Goal: Book appointment/travel/reservation

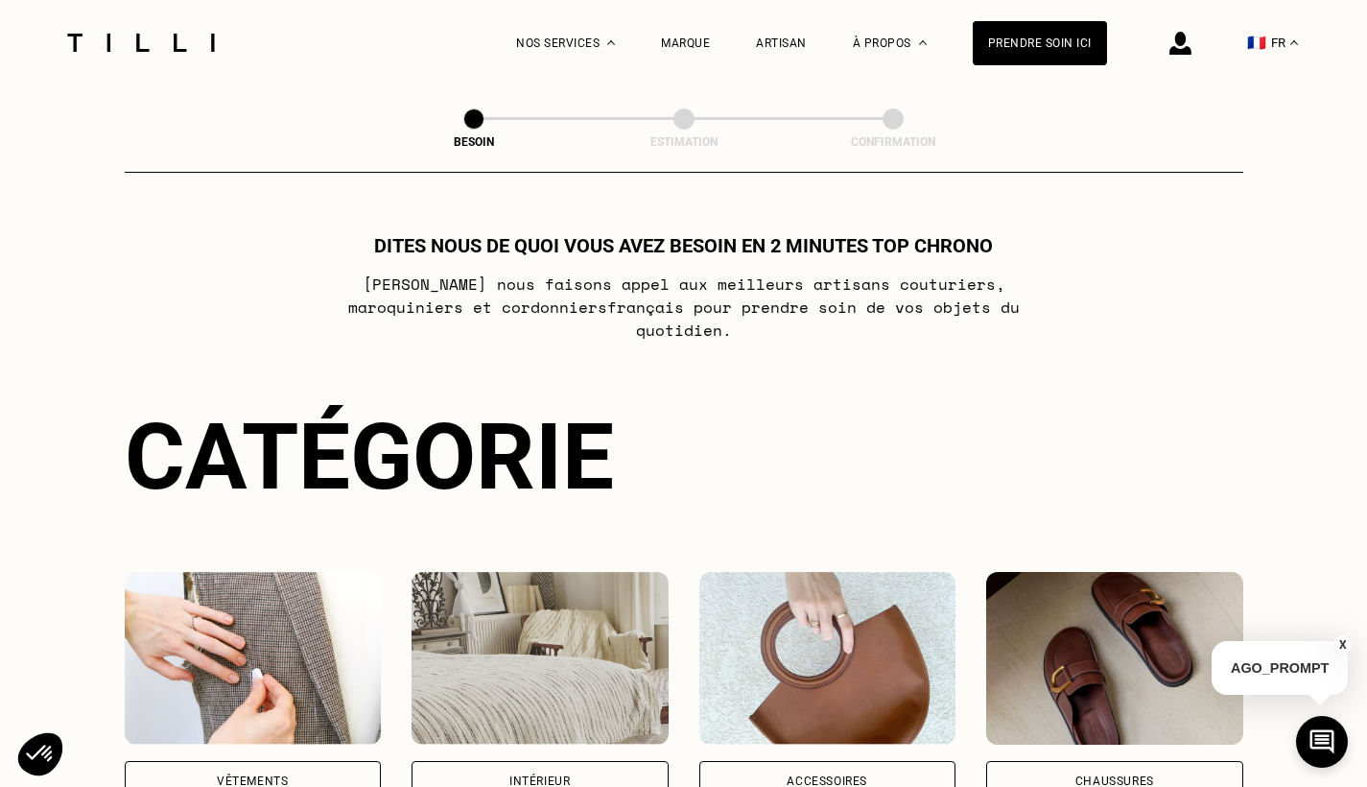
click at [225, 775] on div "Vêtements" at bounding box center [252, 781] width 71 height 12
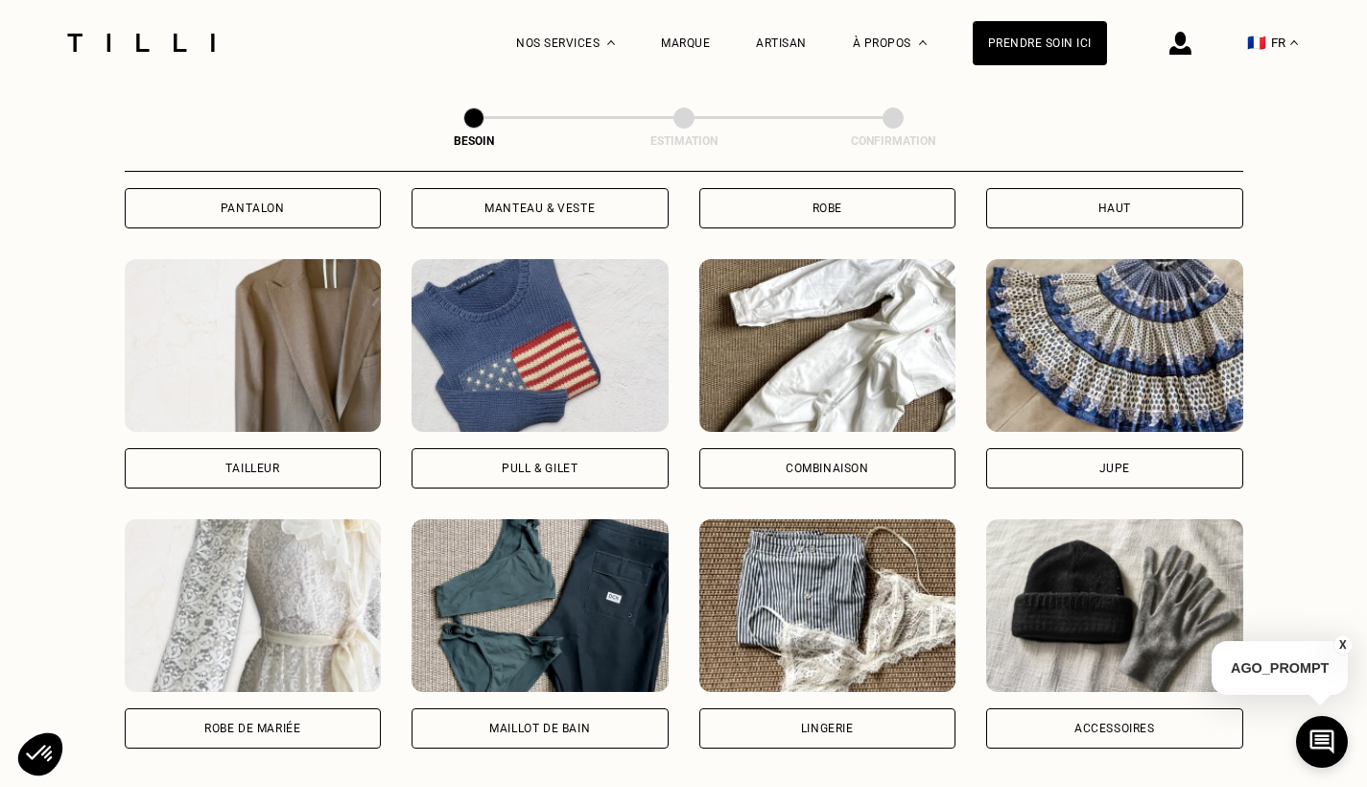
scroll to position [1068, 0]
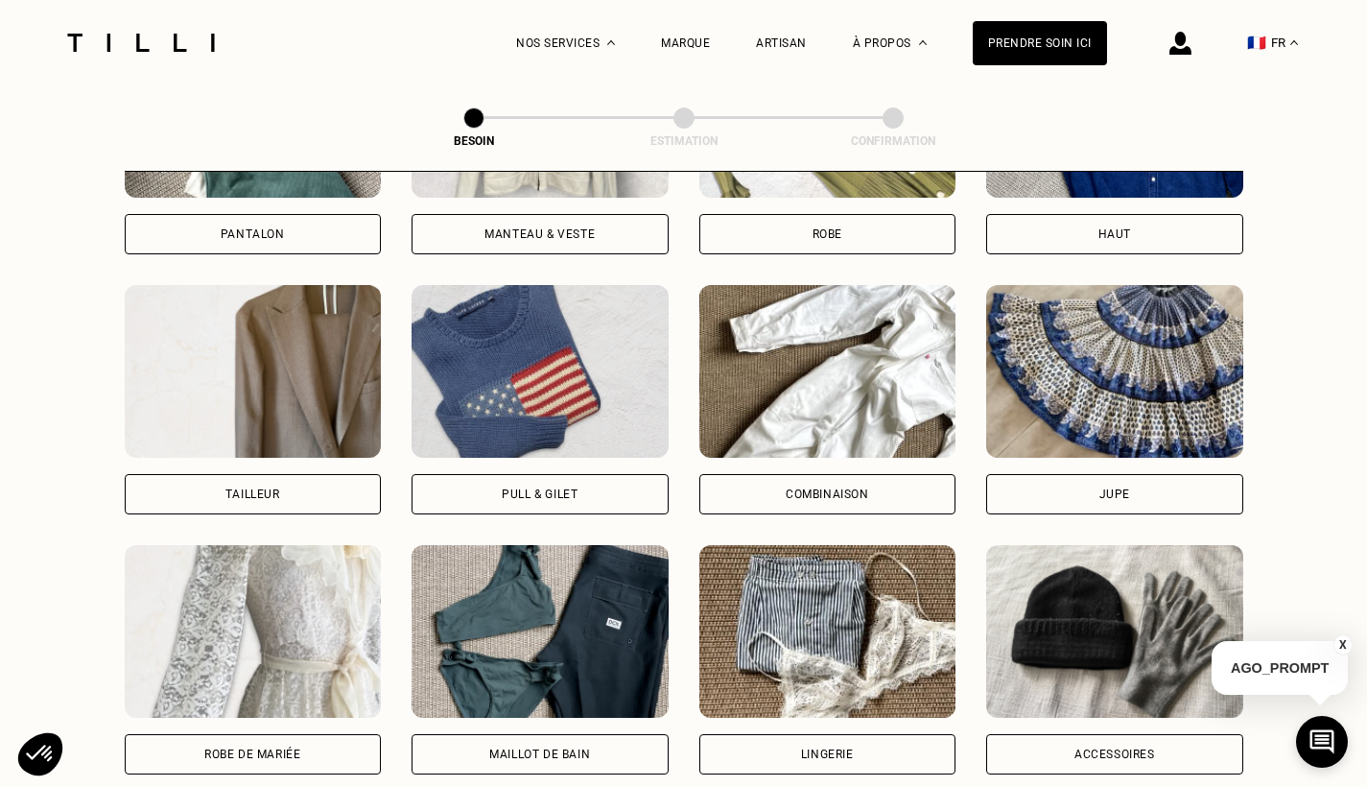
click at [267, 488] on div "Tailleur" at bounding box center [252, 494] width 55 height 12
select select "FR"
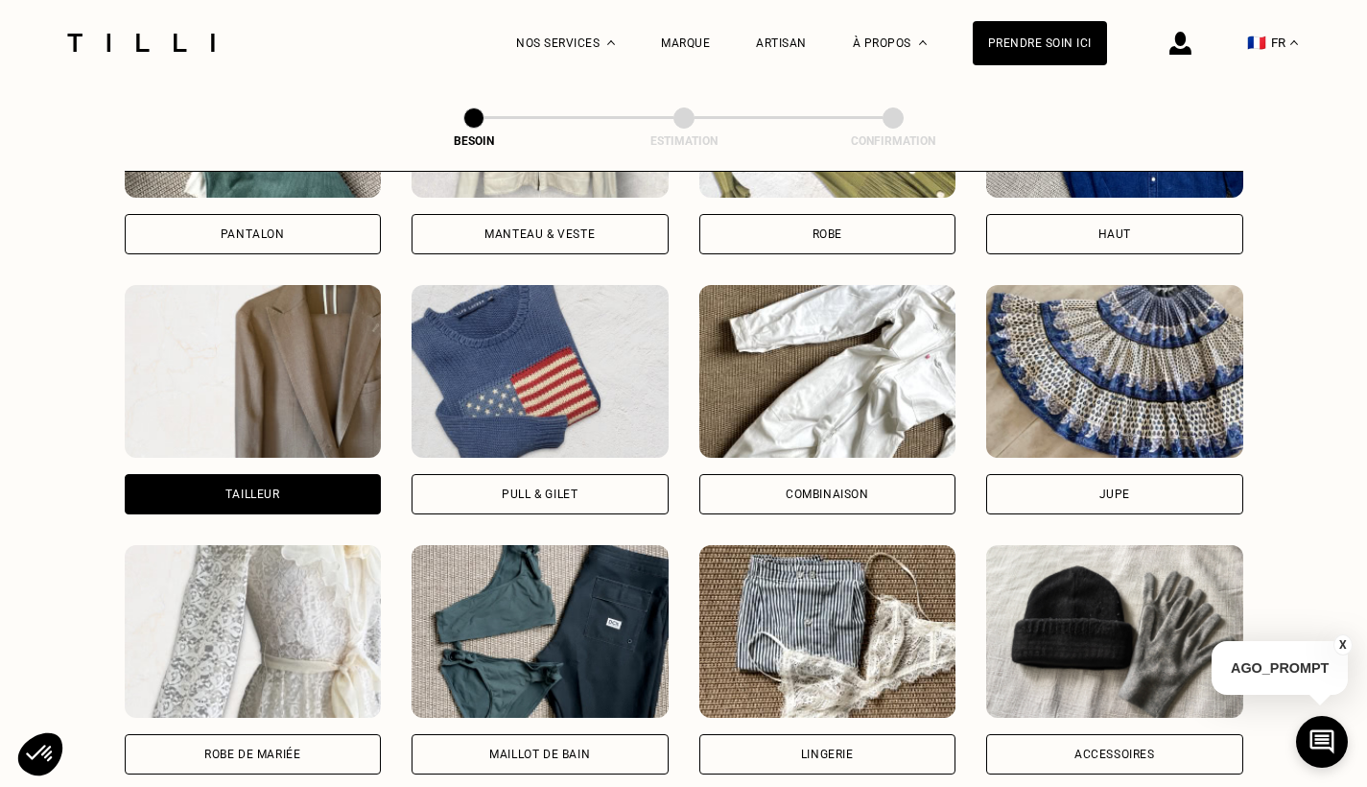
scroll to position [1665, 0]
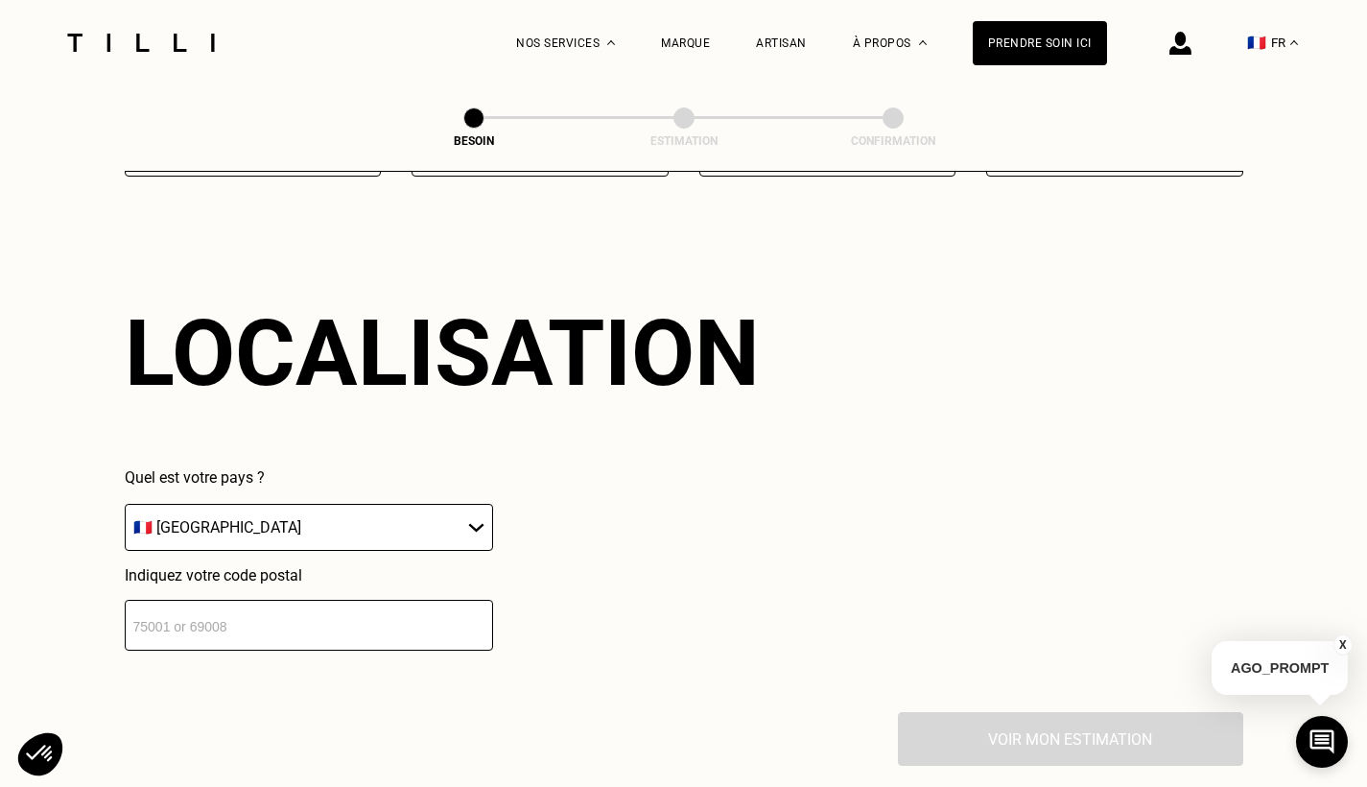
click at [321, 602] on input "number" at bounding box center [309, 625] width 368 height 51
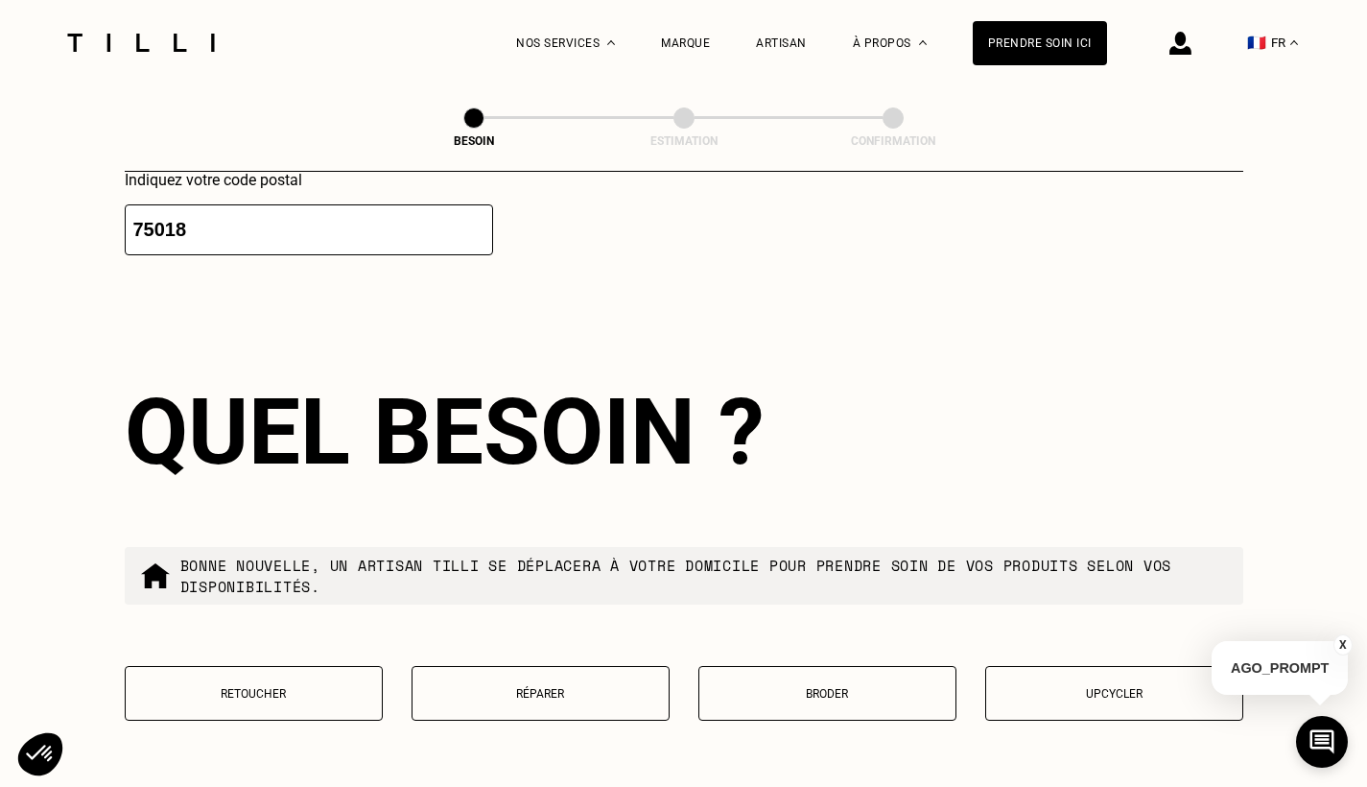
scroll to position [2146, 0]
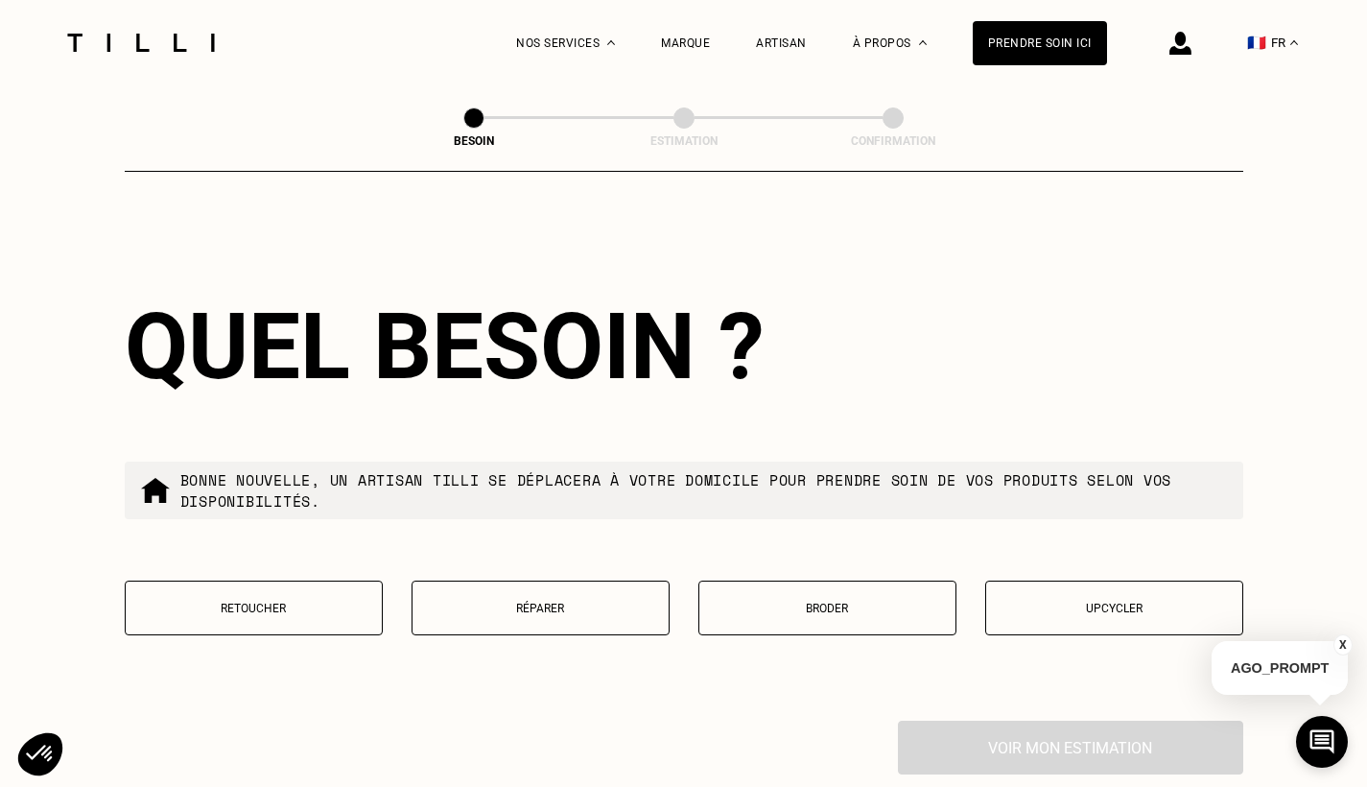
type input "75018"
click at [279, 602] on p "Retoucher" at bounding box center [253, 608] width 237 height 13
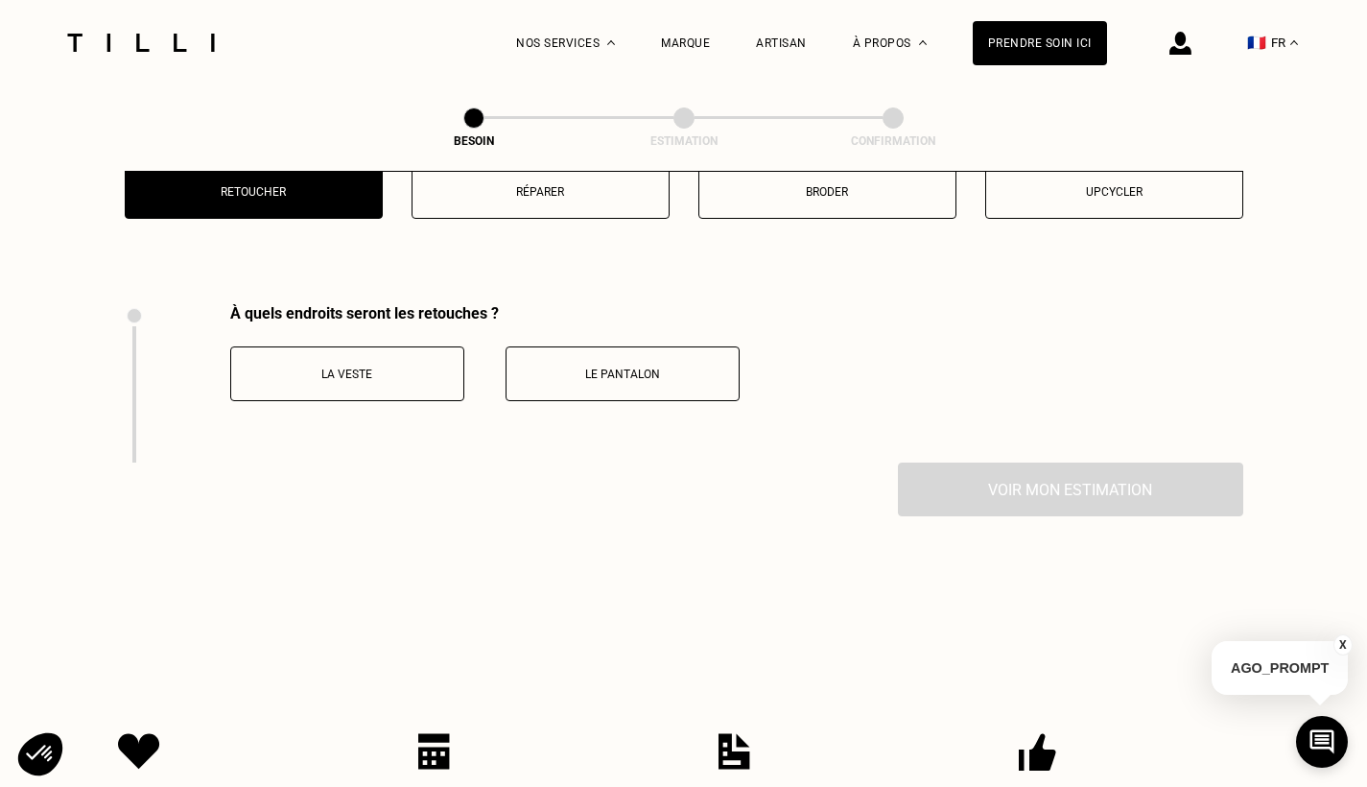
scroll to position [2635, 0]
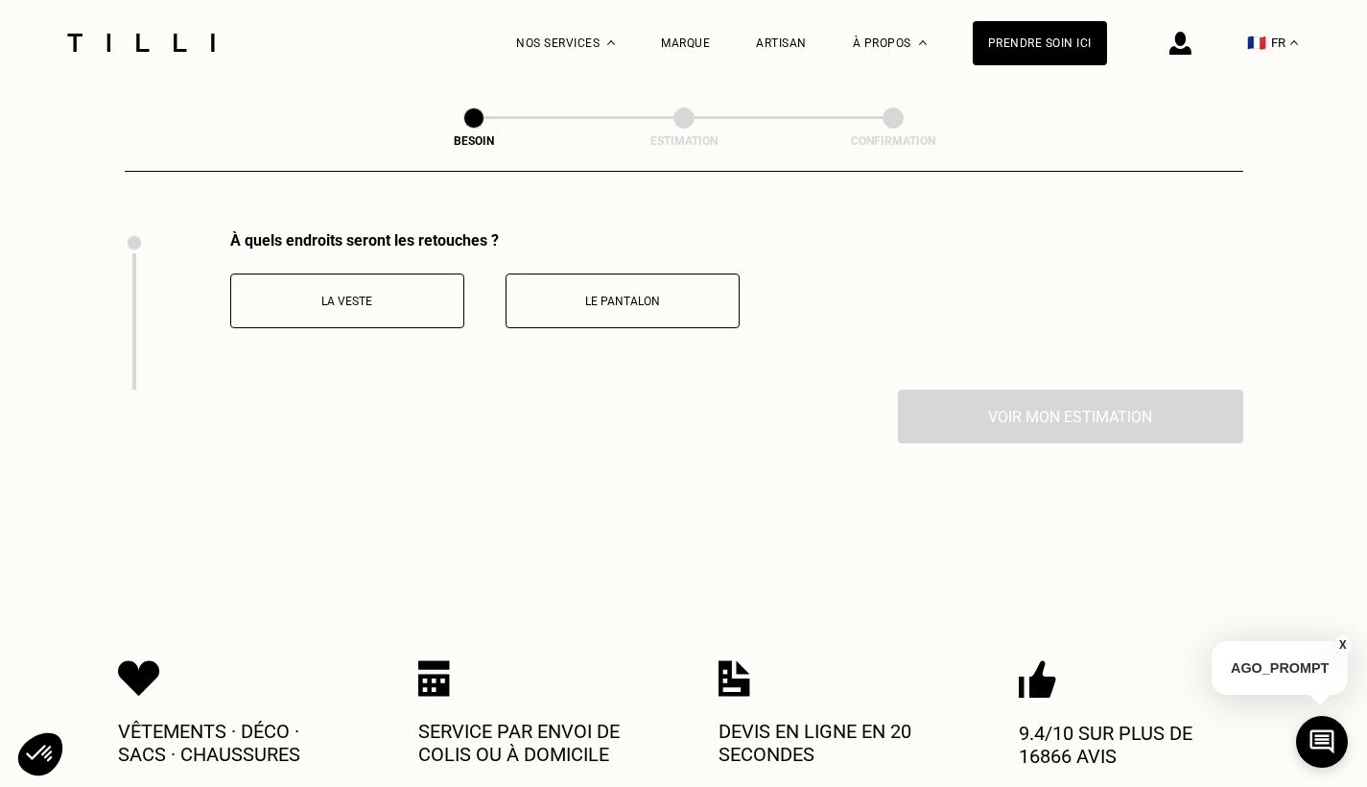
click at [374, 295] on p "La veste" at bounding box center [347, 301] width 213 height 13
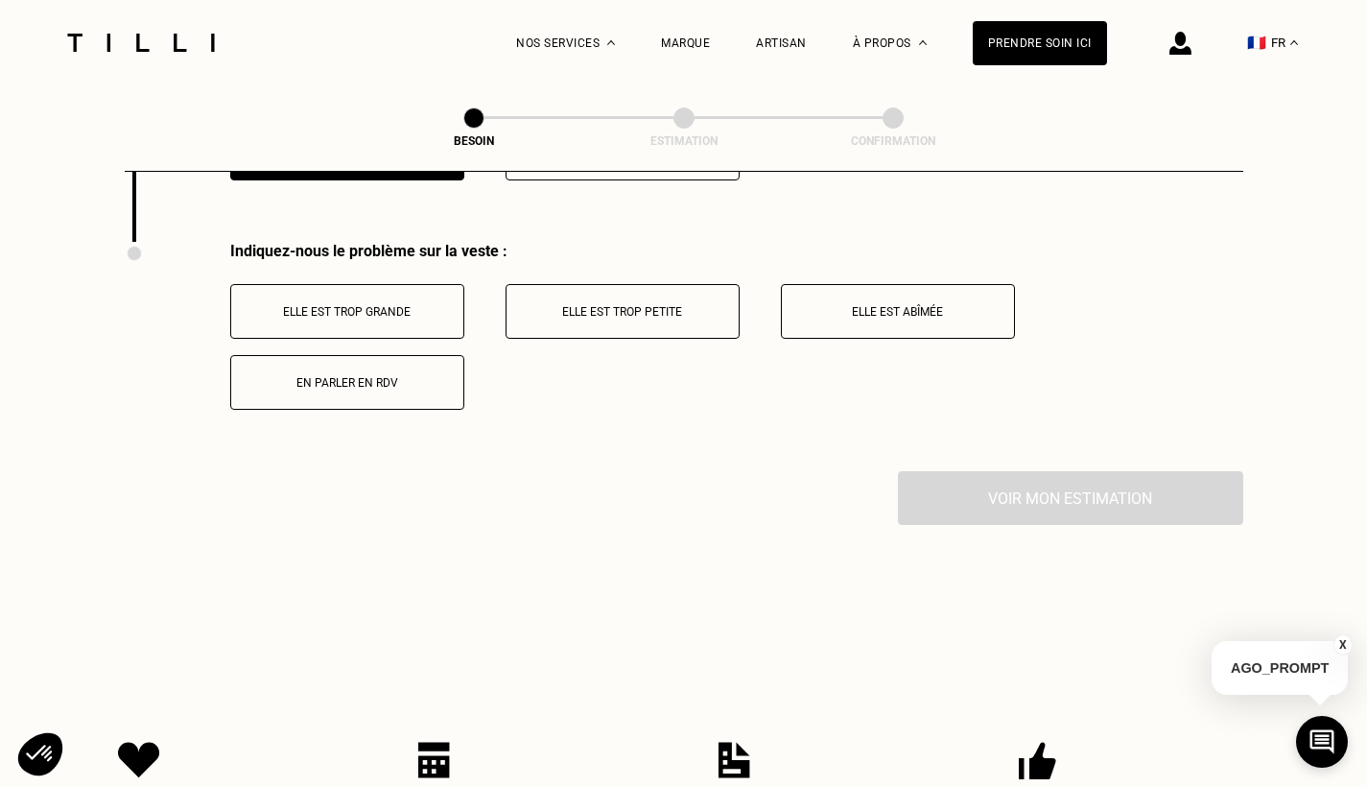
scroll to position [2794, 0]
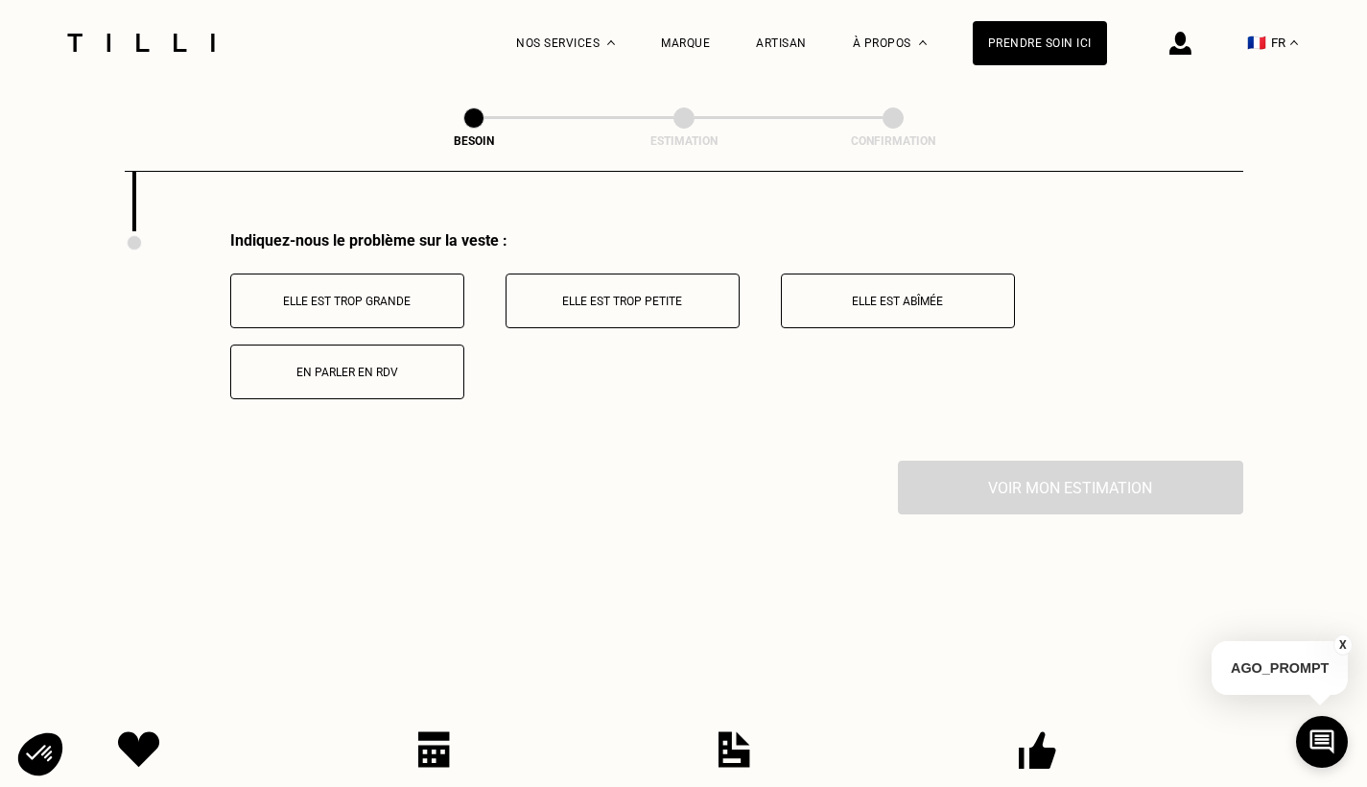
click at [374, 295] on p "Elle est trop grande" at bounding box center [347, 301] width 213 height 13
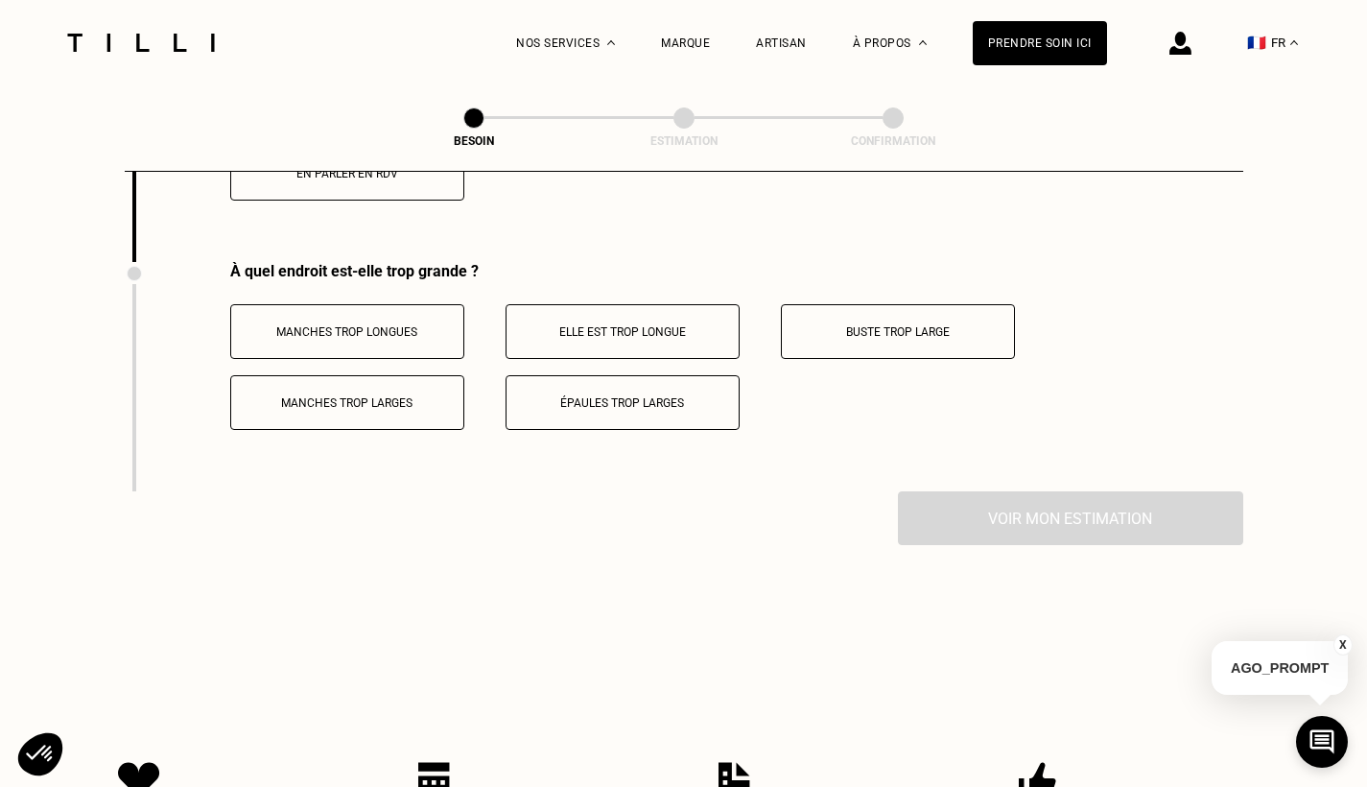
scroll to position [3023, 0]
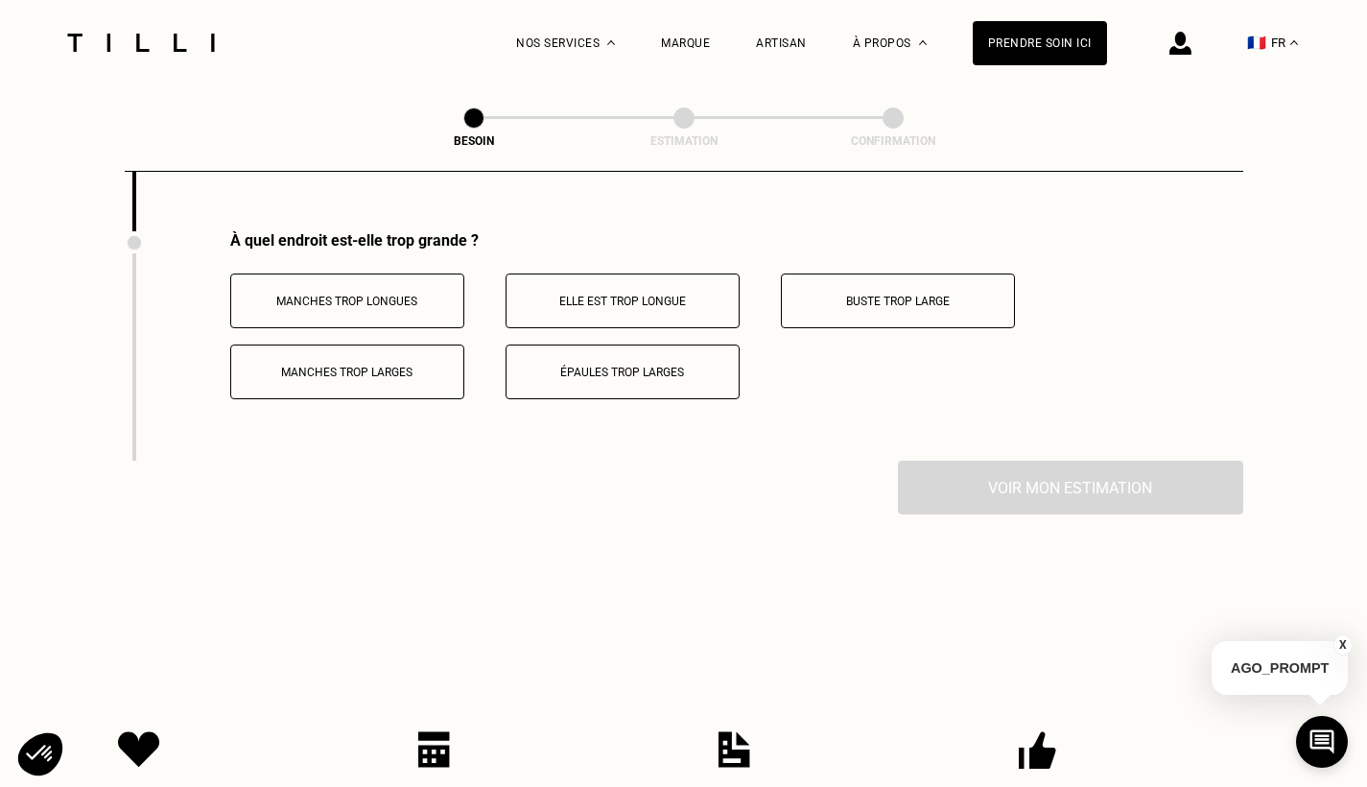
click at [374, 295] on p "Manches trop longues" at bounding box center [347, 301] width 213 height 13
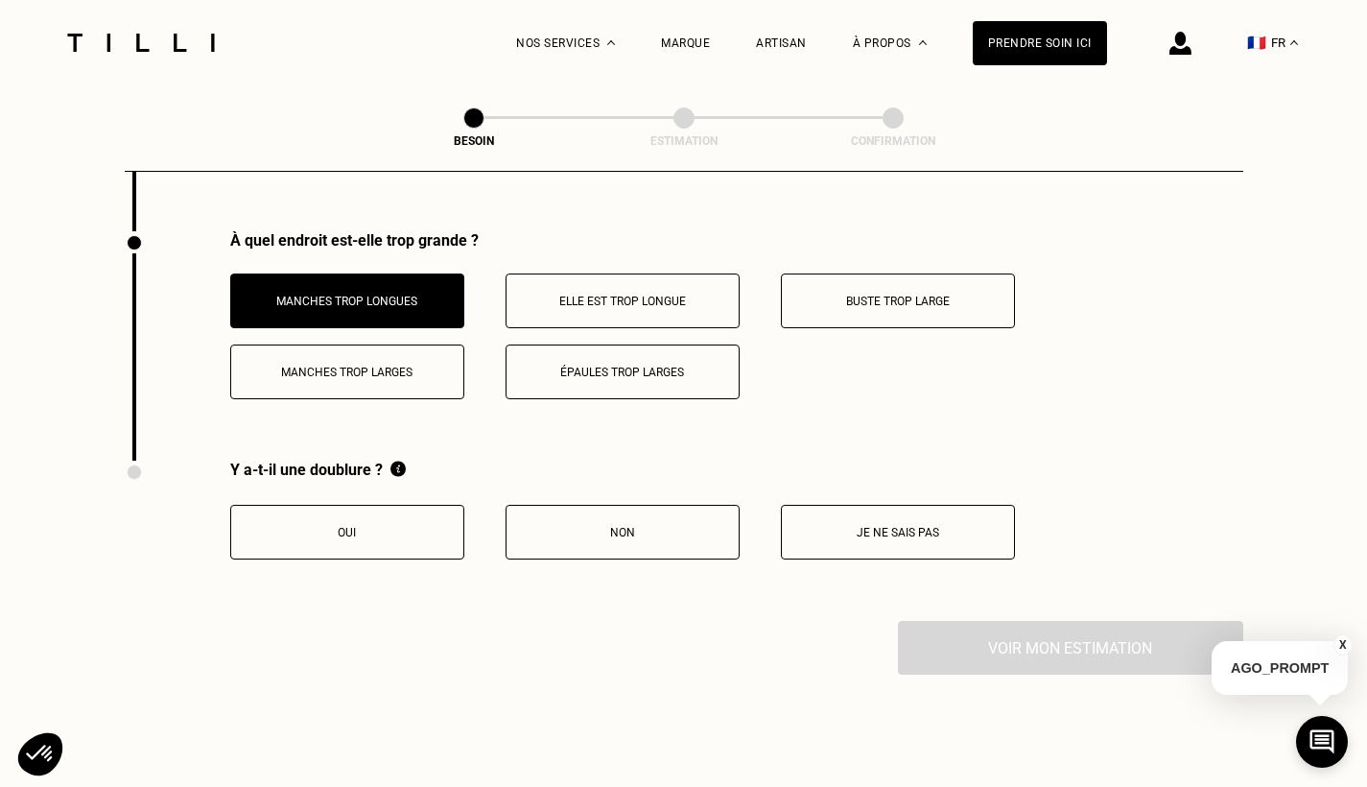
click at [585, 295] on p "Elle est trop longue" at bounding box center [622, 301] width 213 height 13
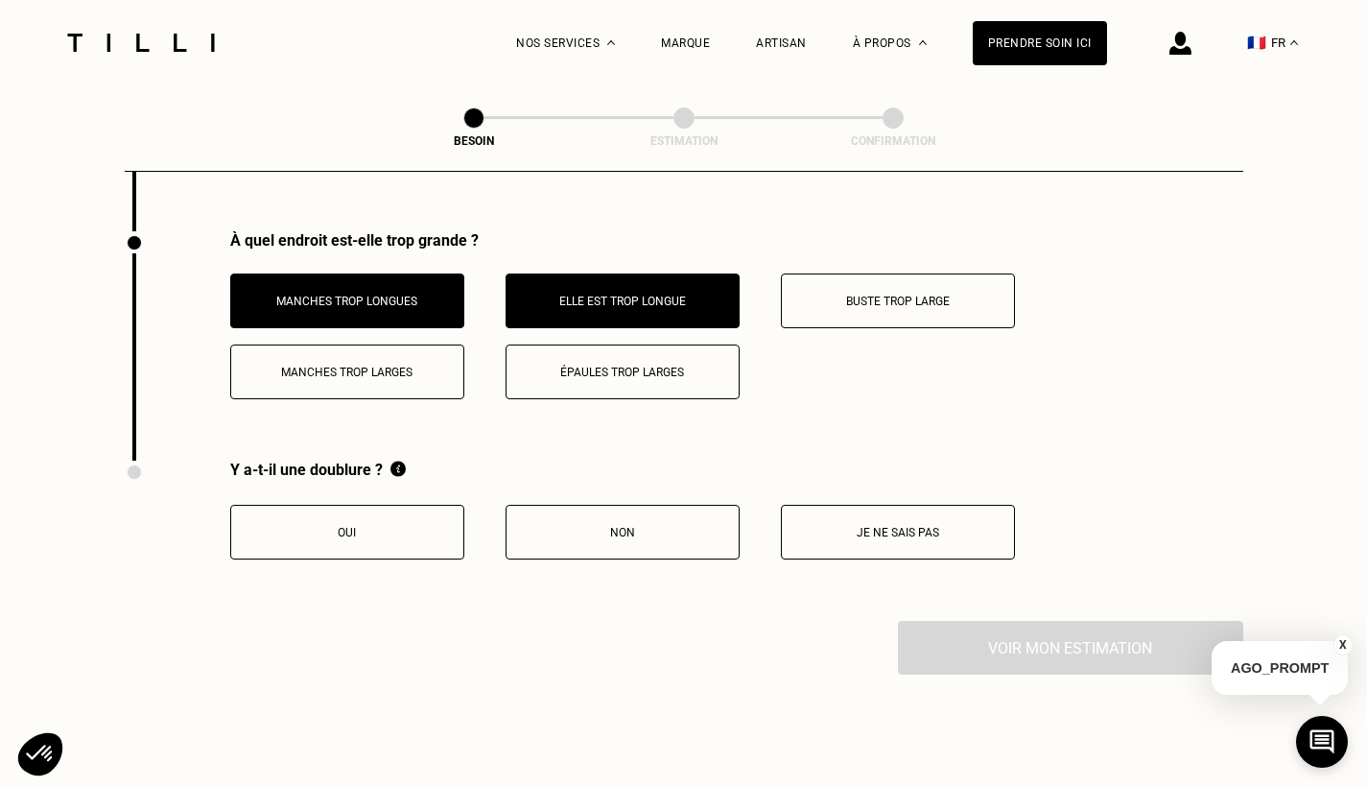
click at [596, 346] on button "Épaules trop larges" at bounding box center [623, 371] width 234 height 55
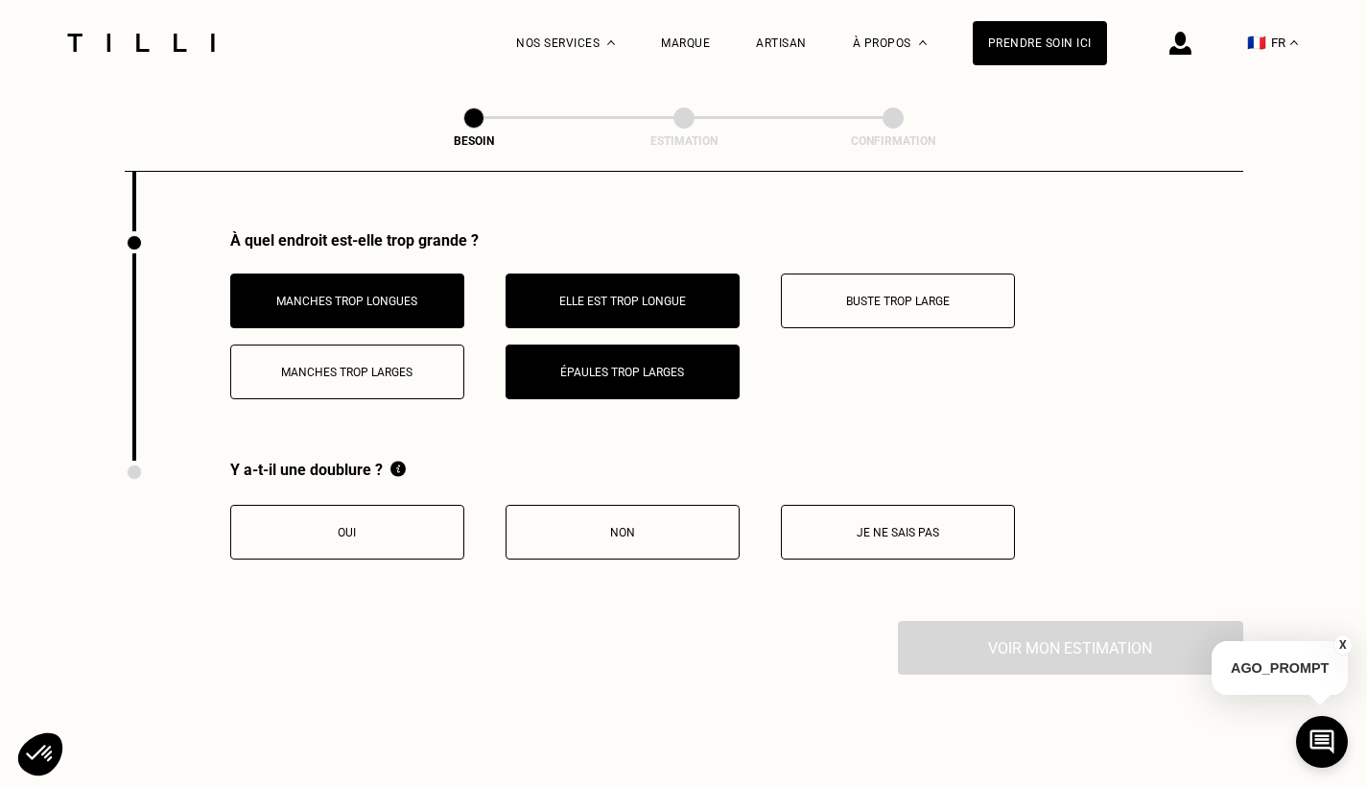
click at [835, 273] on button "Buste trop large" at bounding box center [898, 300] width 234 height 55
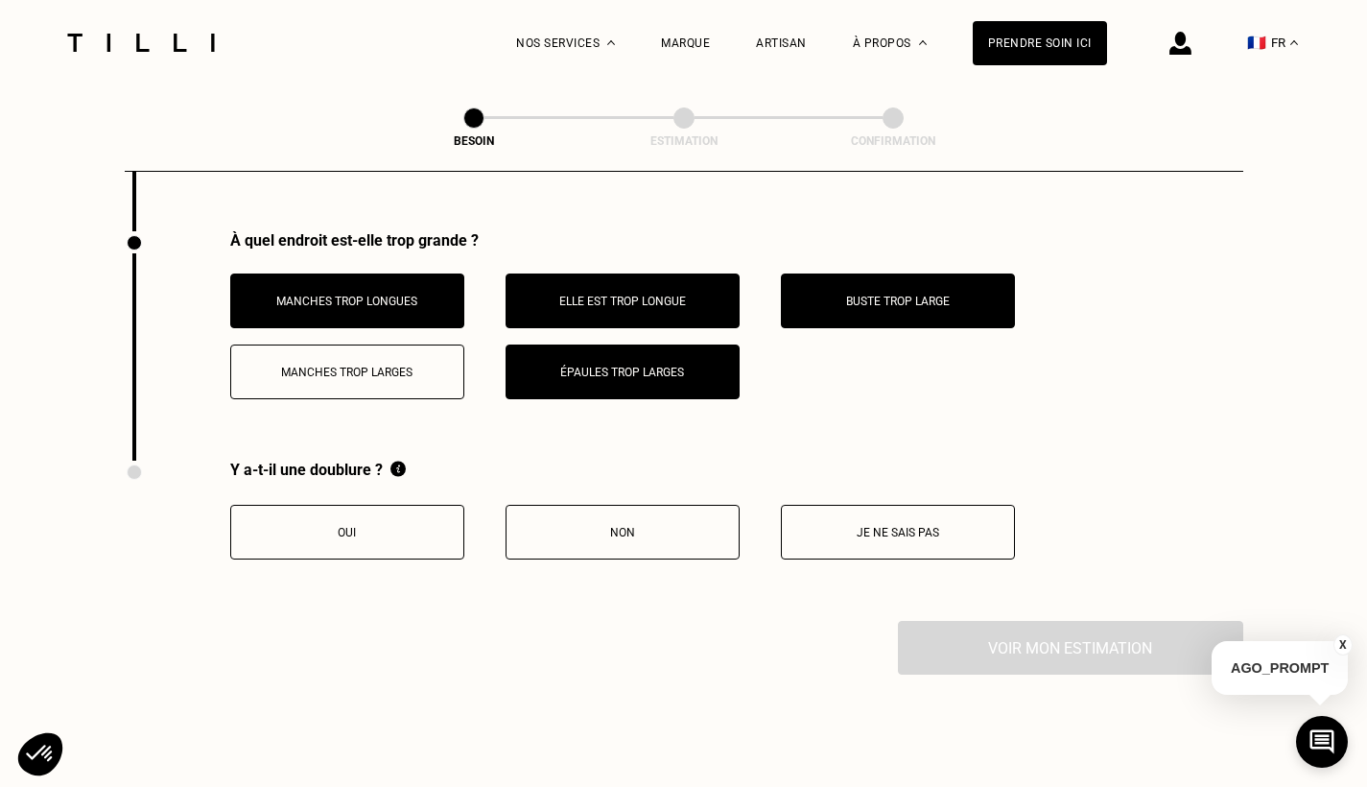
click at [365, 344] on button "Manches trop larges" at bounding box center [347, 371] width 234 height 55
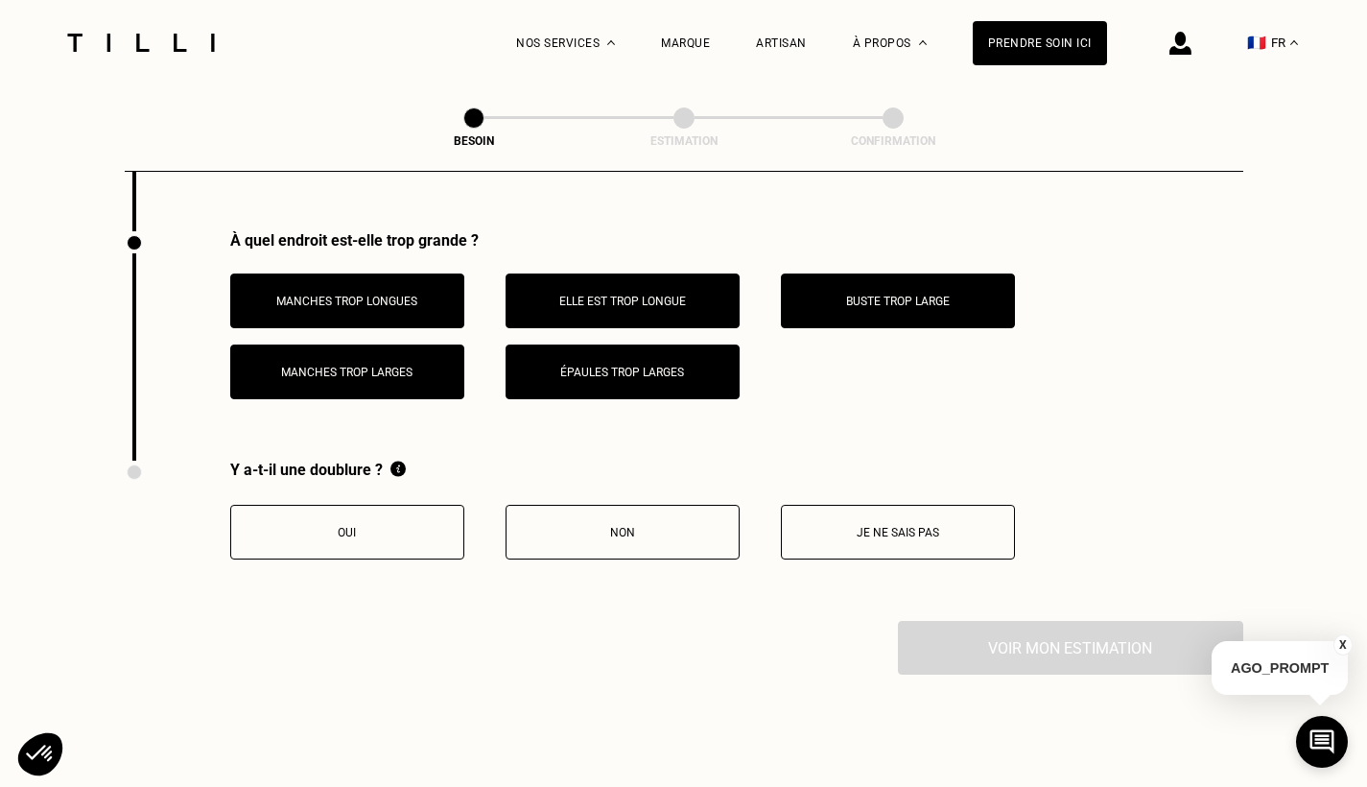
click at [349, 506] on button "Oui" at bounding box center [347, 532] width 234 height 55
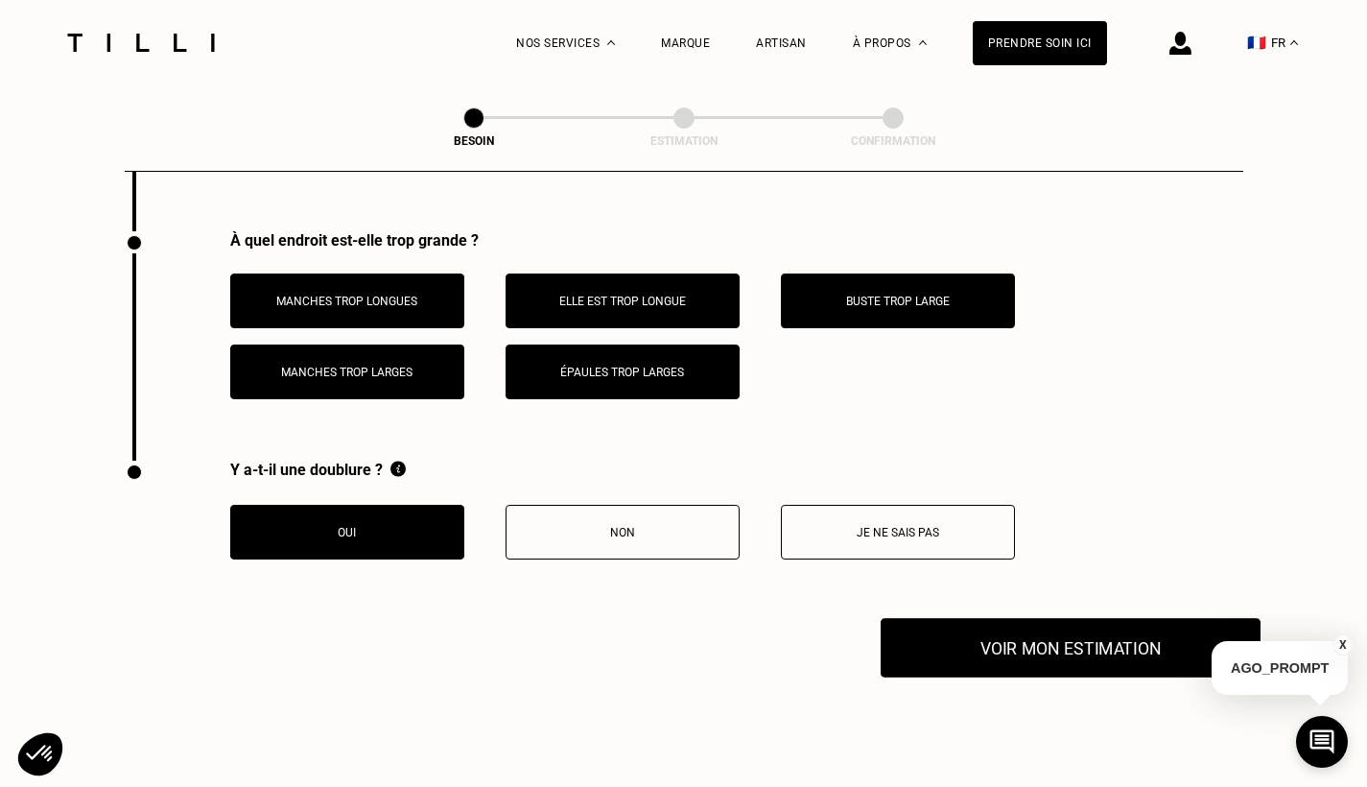
click at [1001, 629] on button "Voir mon estimation" at bounding box center [1071, 647] width 380 height 59
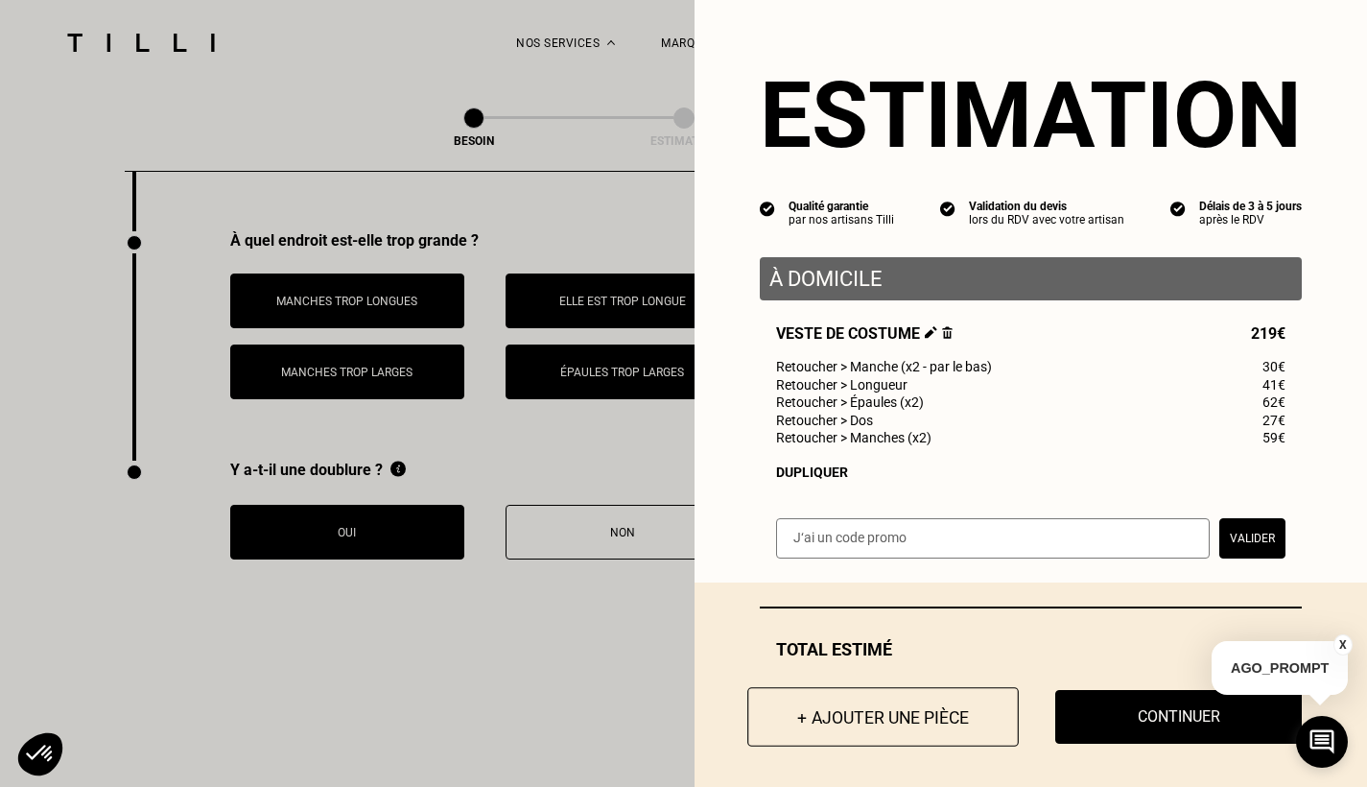
click at [905, 718] on button "+ Ajouter une pièce" at bounding box center [882, 716] width 271 height 59
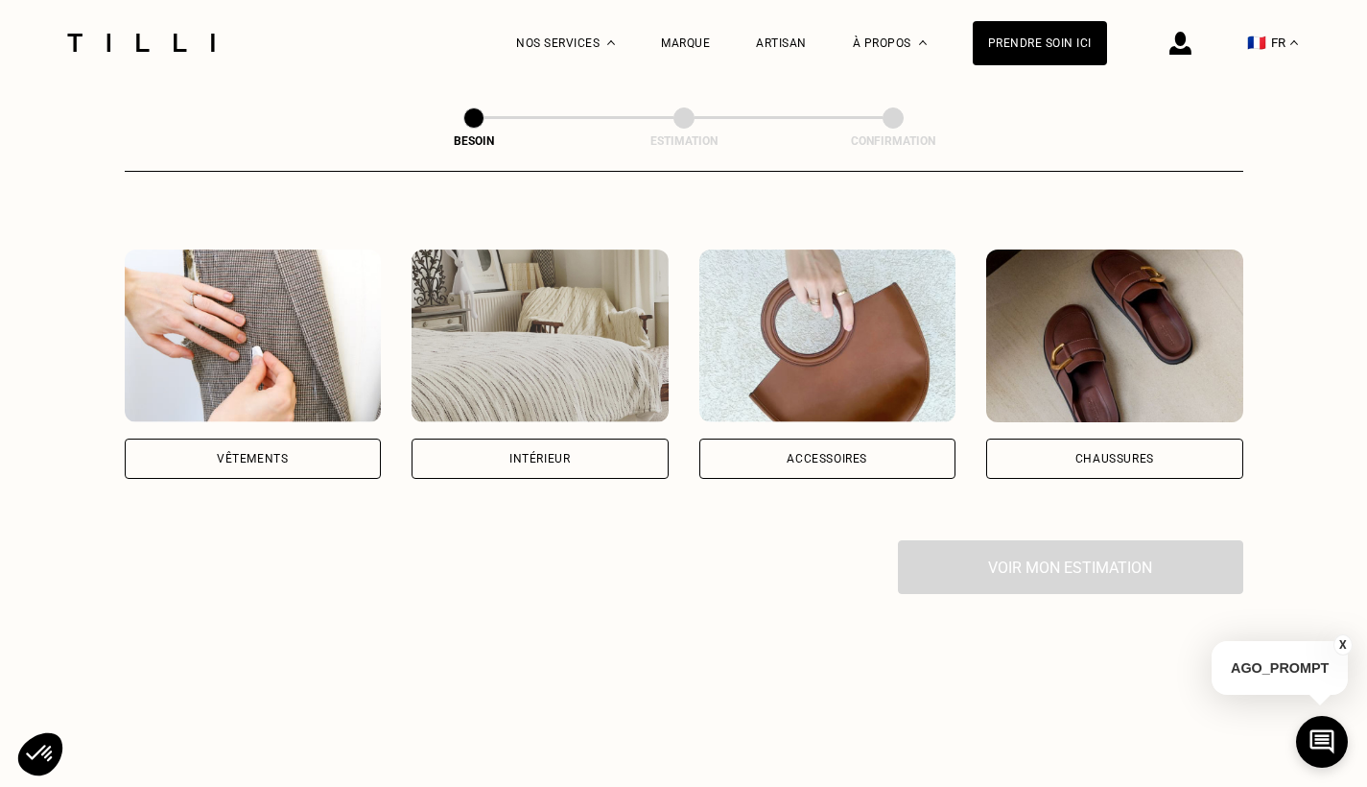
scroll to position [315, 0]
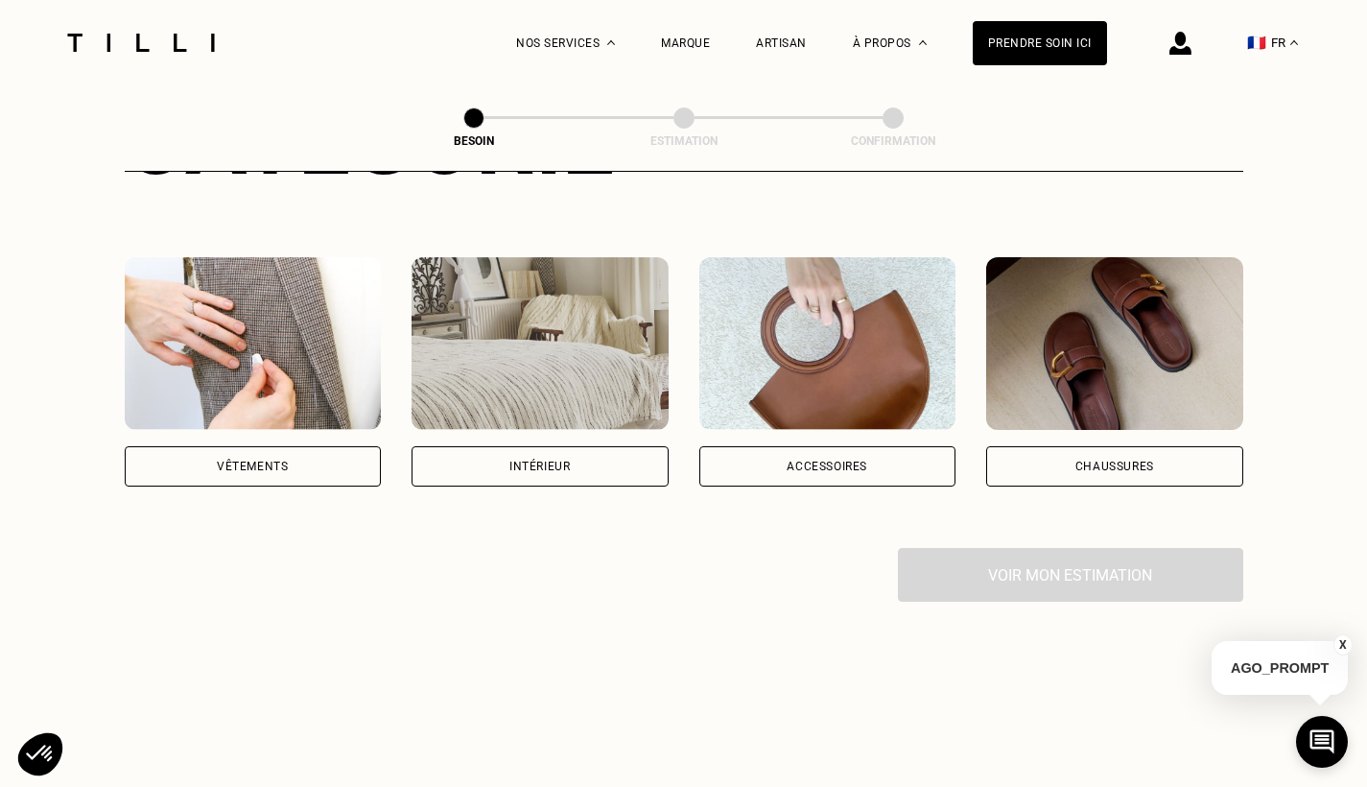
click at [283, 374] on img at bounding box center [253, 343] width 257 height 173
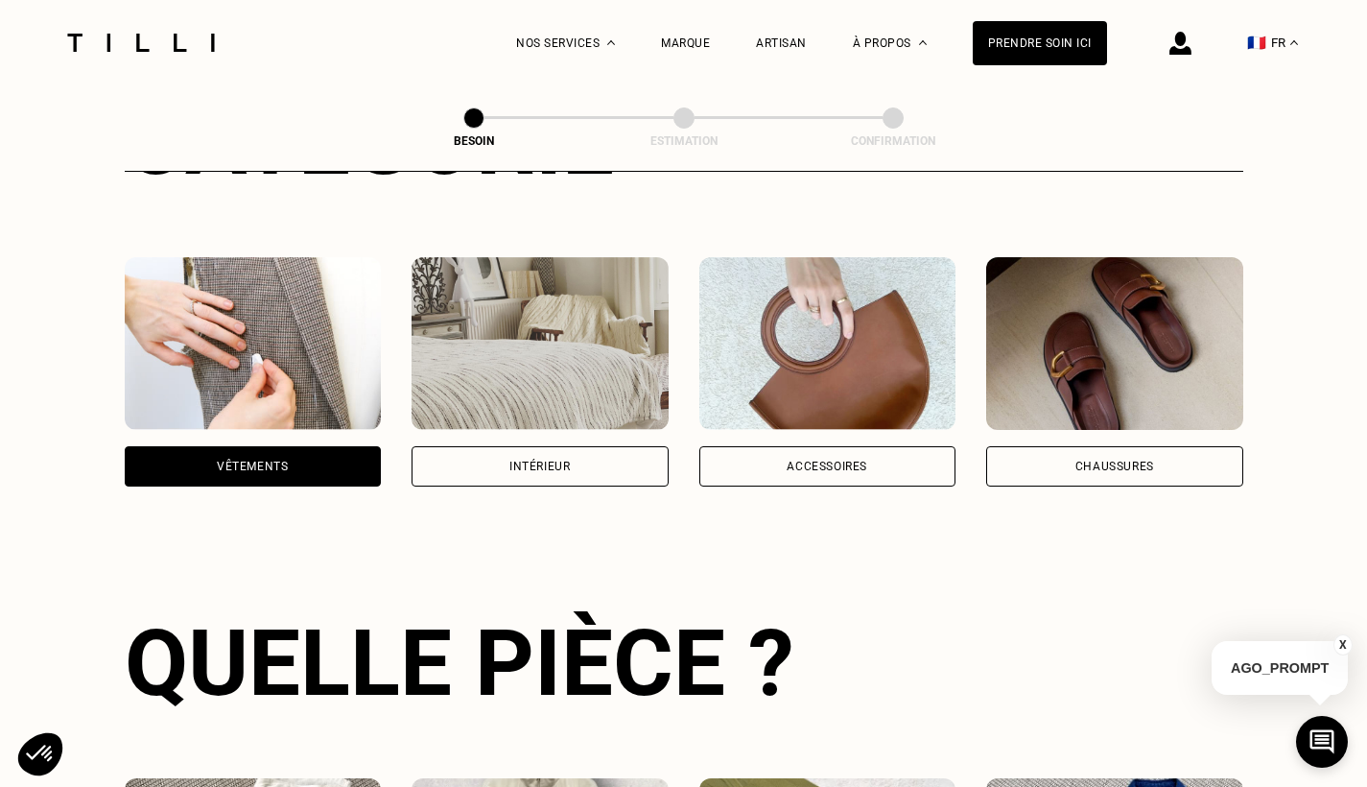
scroll to position [625, 0]
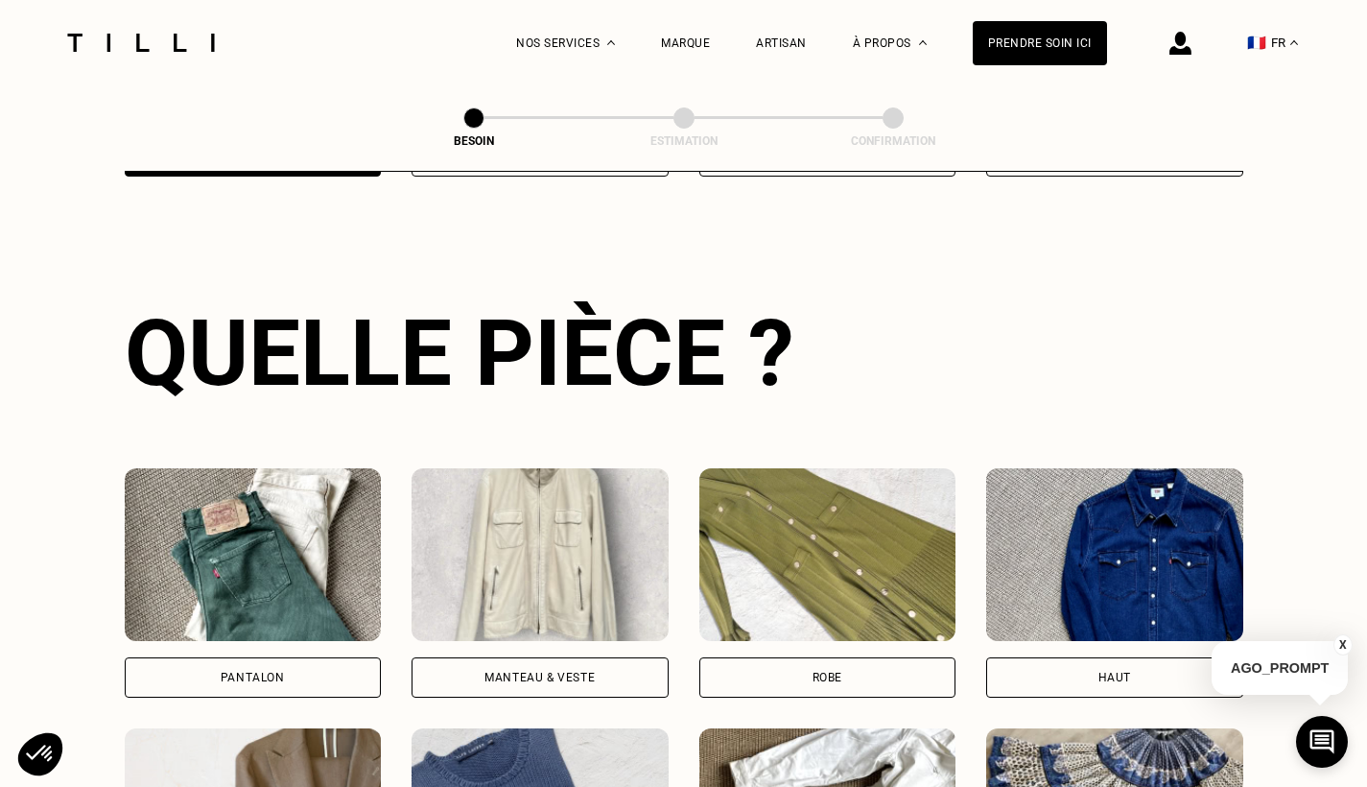
select select "FR"
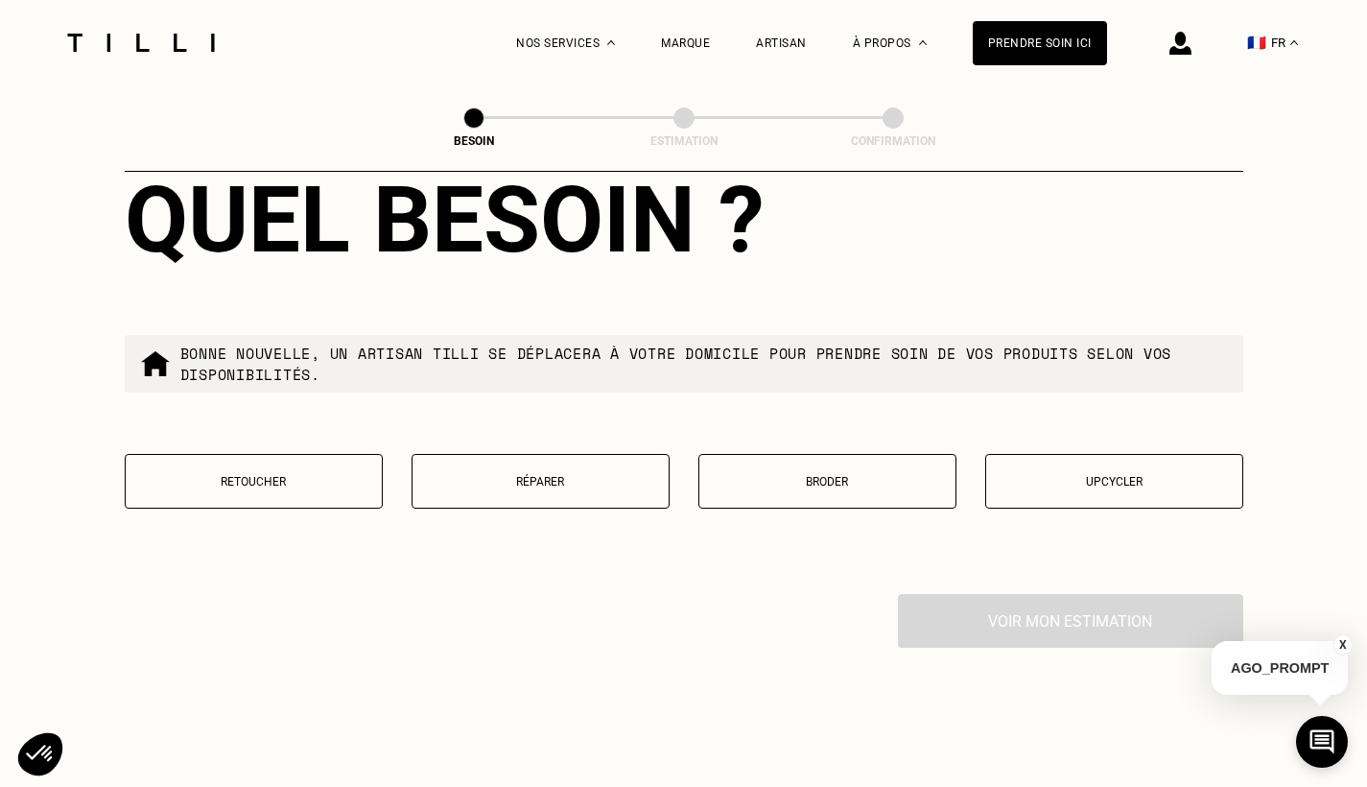
scroll to position [2292, 0]
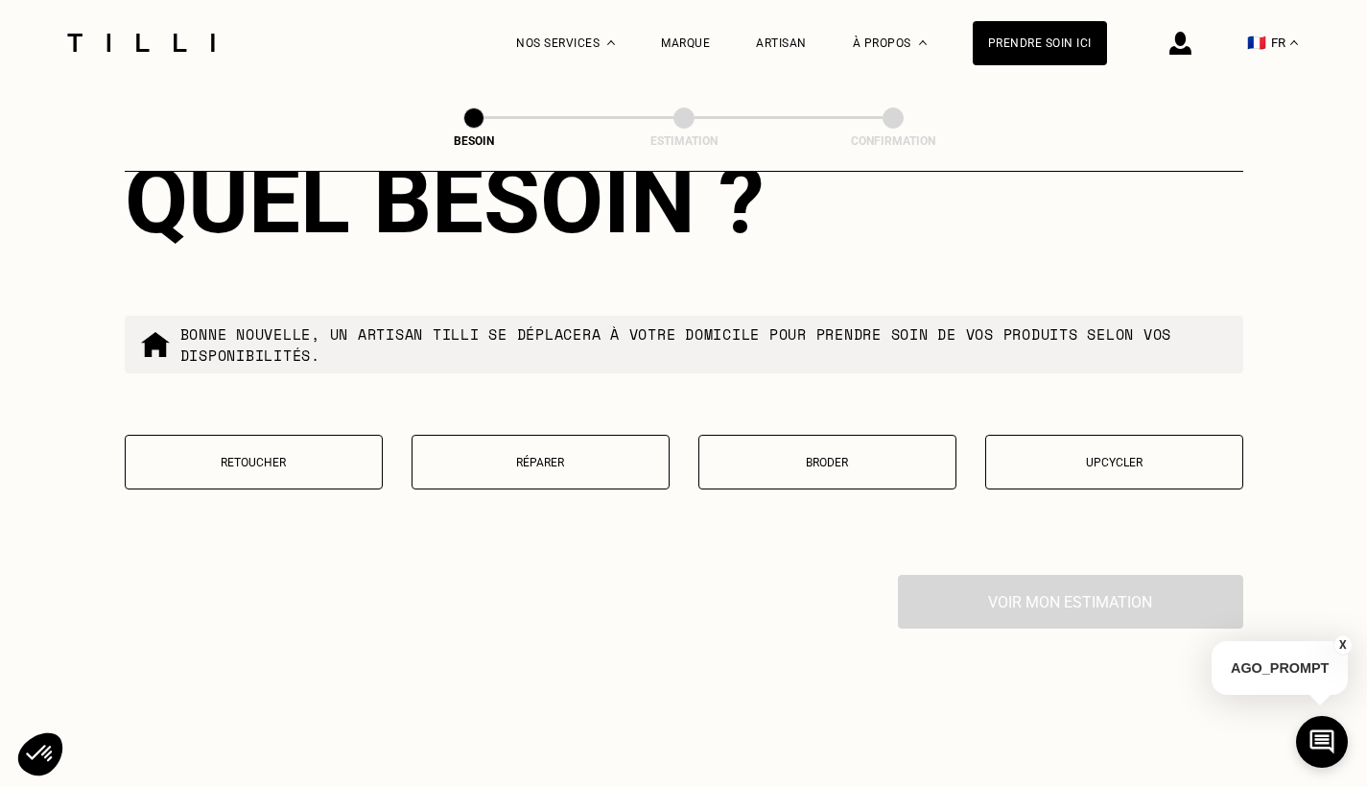
click at [281, 456] on p "Retoucher" at bounding box center [253, 462] width 237 height 13
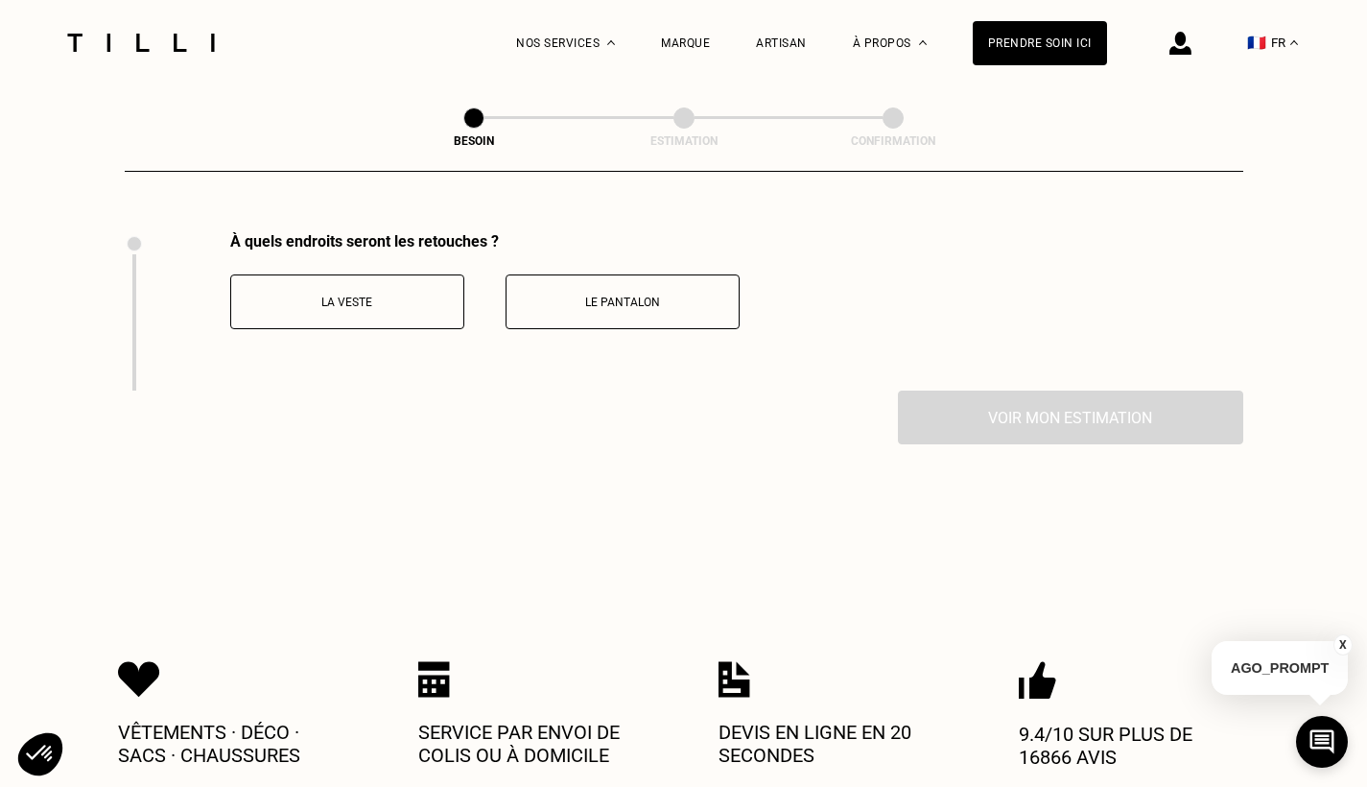
scroll to position [2635, 0]
click at [596, 295] on p "Le pantalon" at bounding box center [622, 301] width 213 height 13
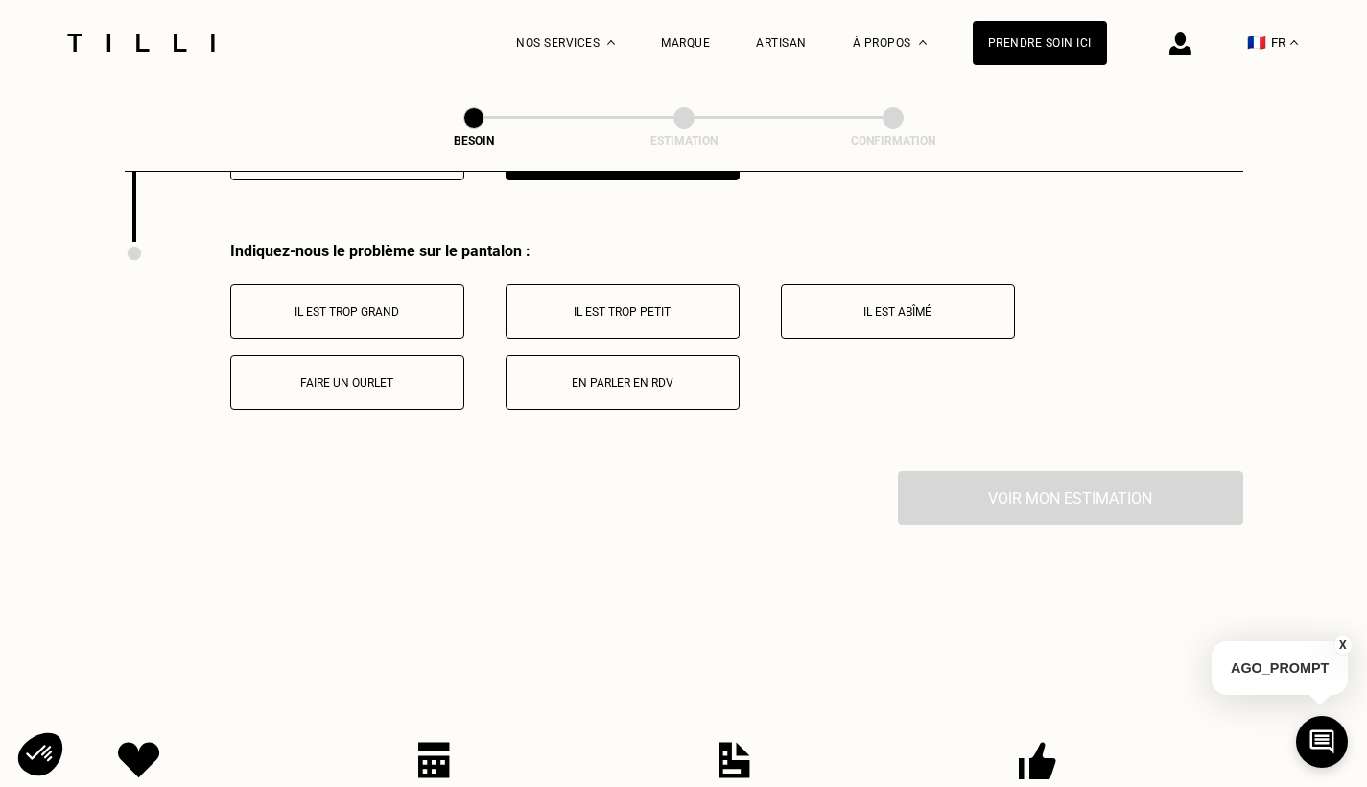
scroll to position [2794, 0]
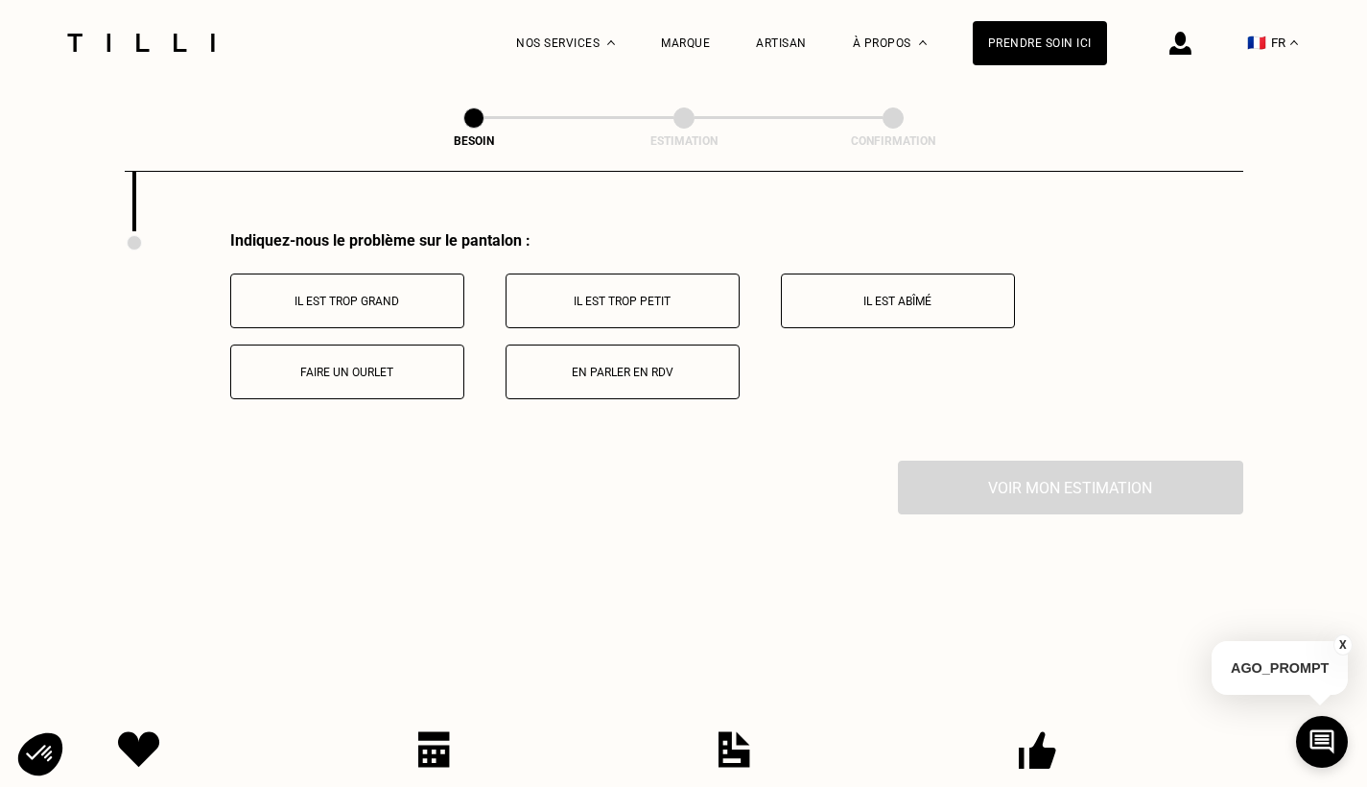
click at [383, 276] on button "Il est trop grand" at bounding box center [347, 300] width 234 height 55
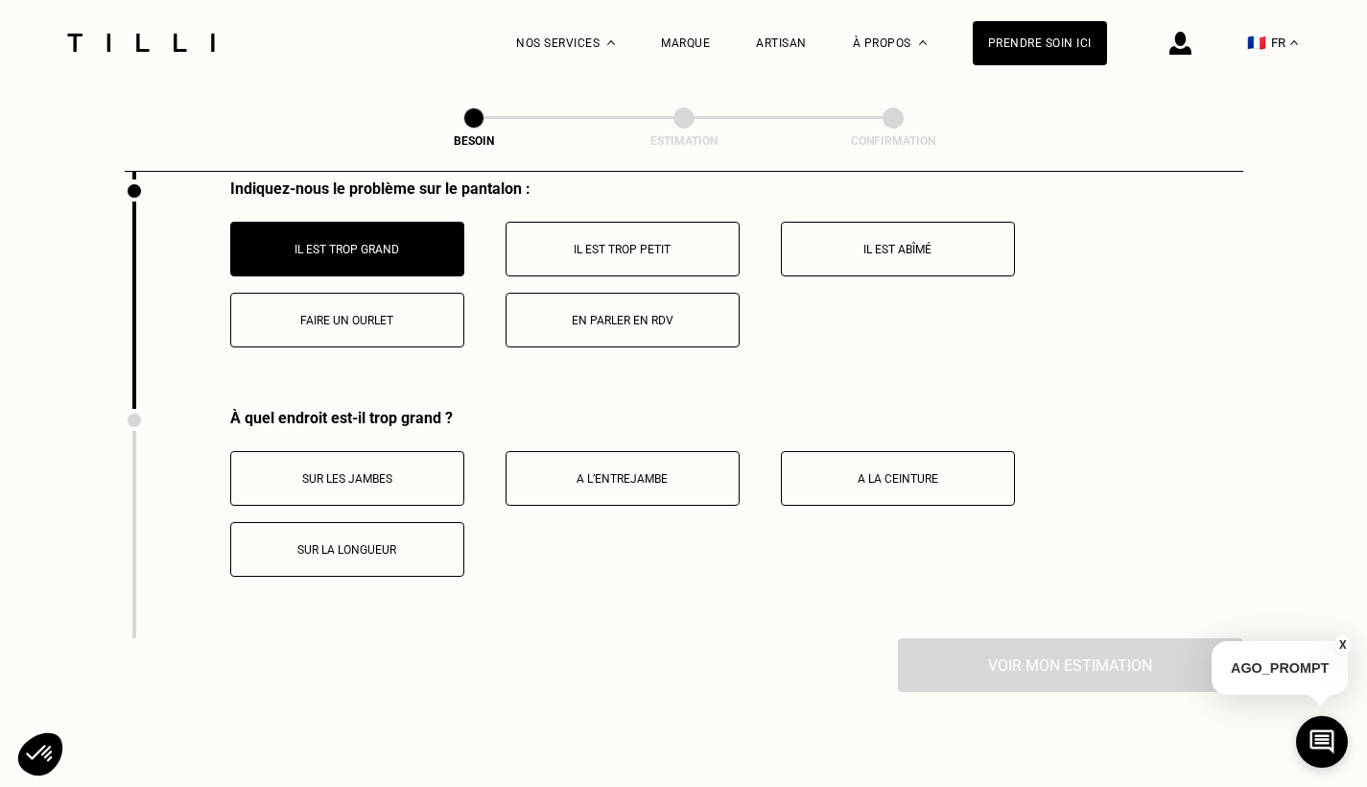
scroll to position [2851, 0]
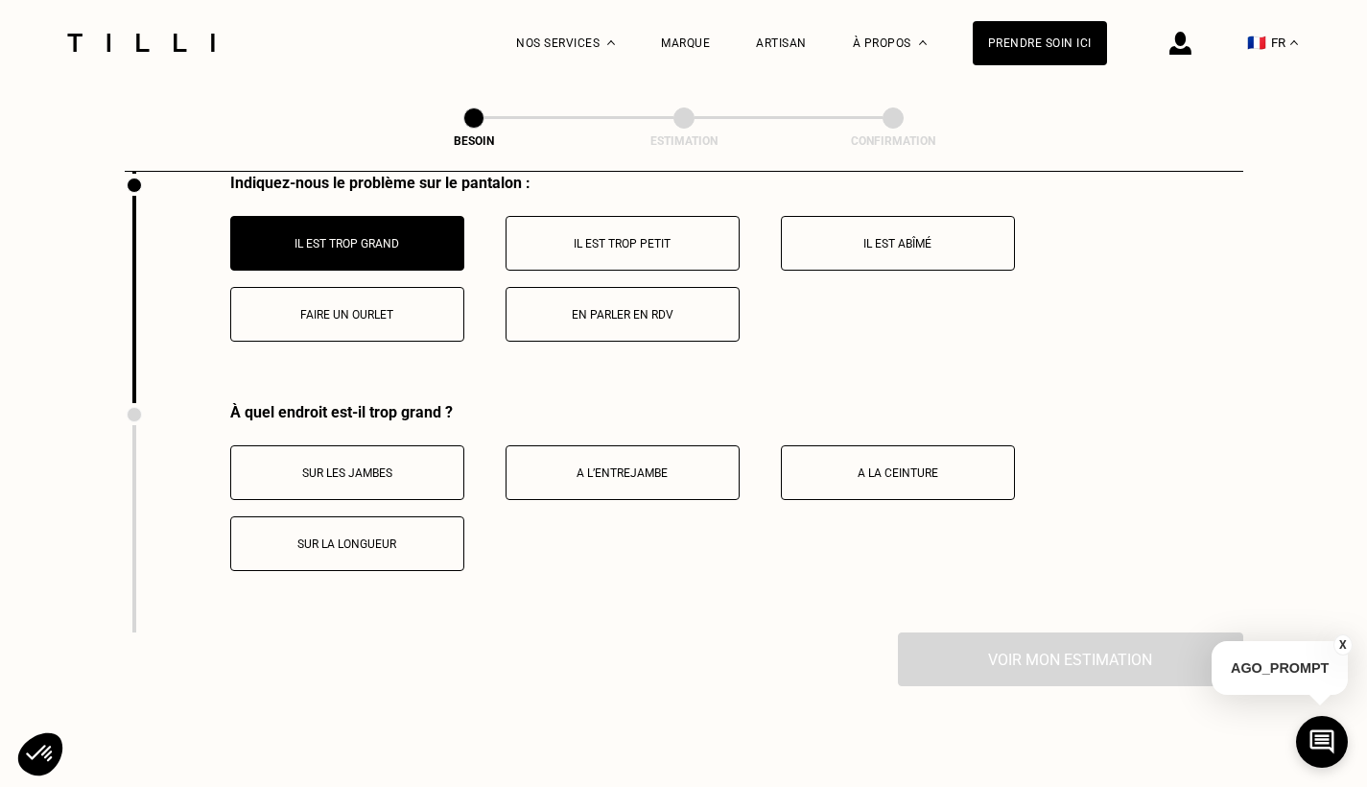
click at [387, 466] on p "Sur les jambes" at bounding box center [347, 472] width 213 height 13
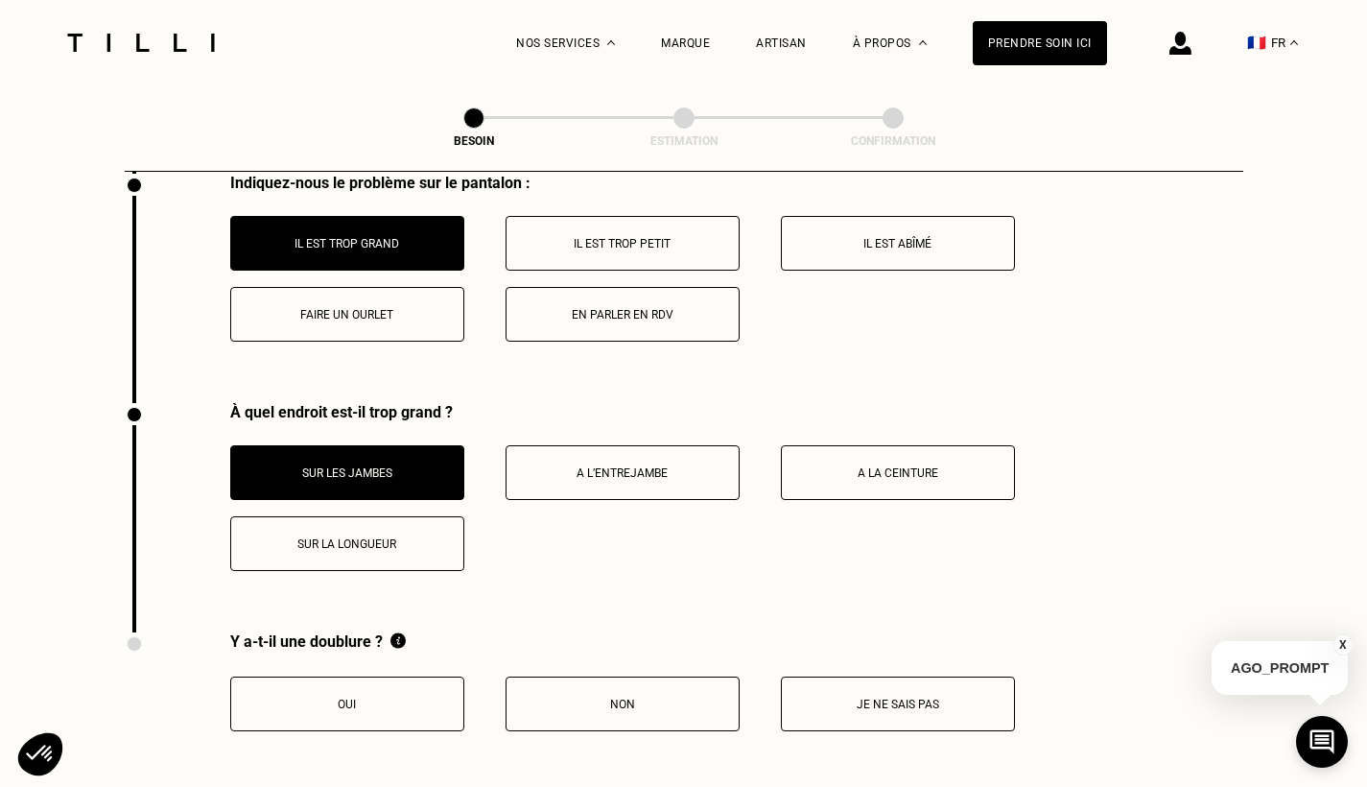
click at [596, 466] on p "A l’entrejambe" at bounding box center [622, 472] width 213 height 13
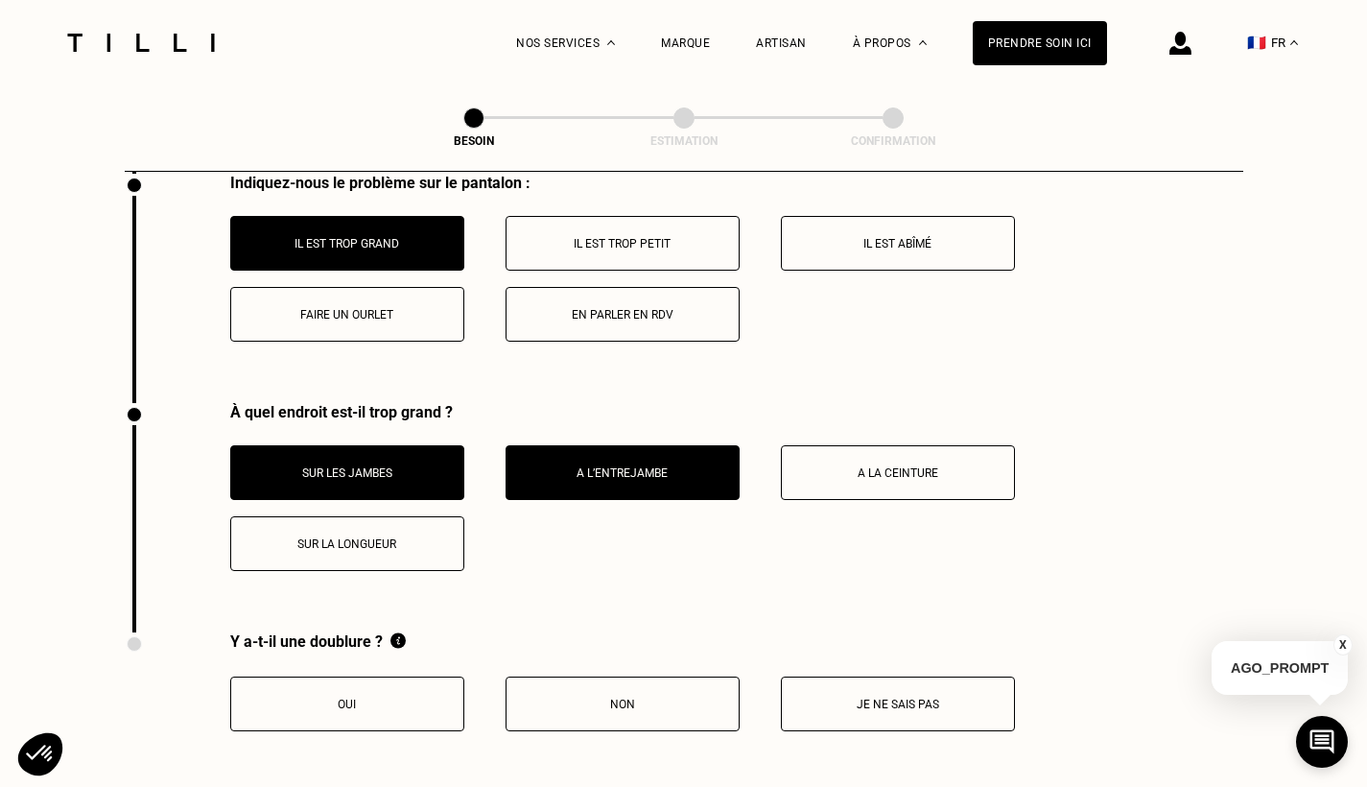
click at [843, 466] on p "A la ceinture" at bounding box center [897, 472] width 213 height 13
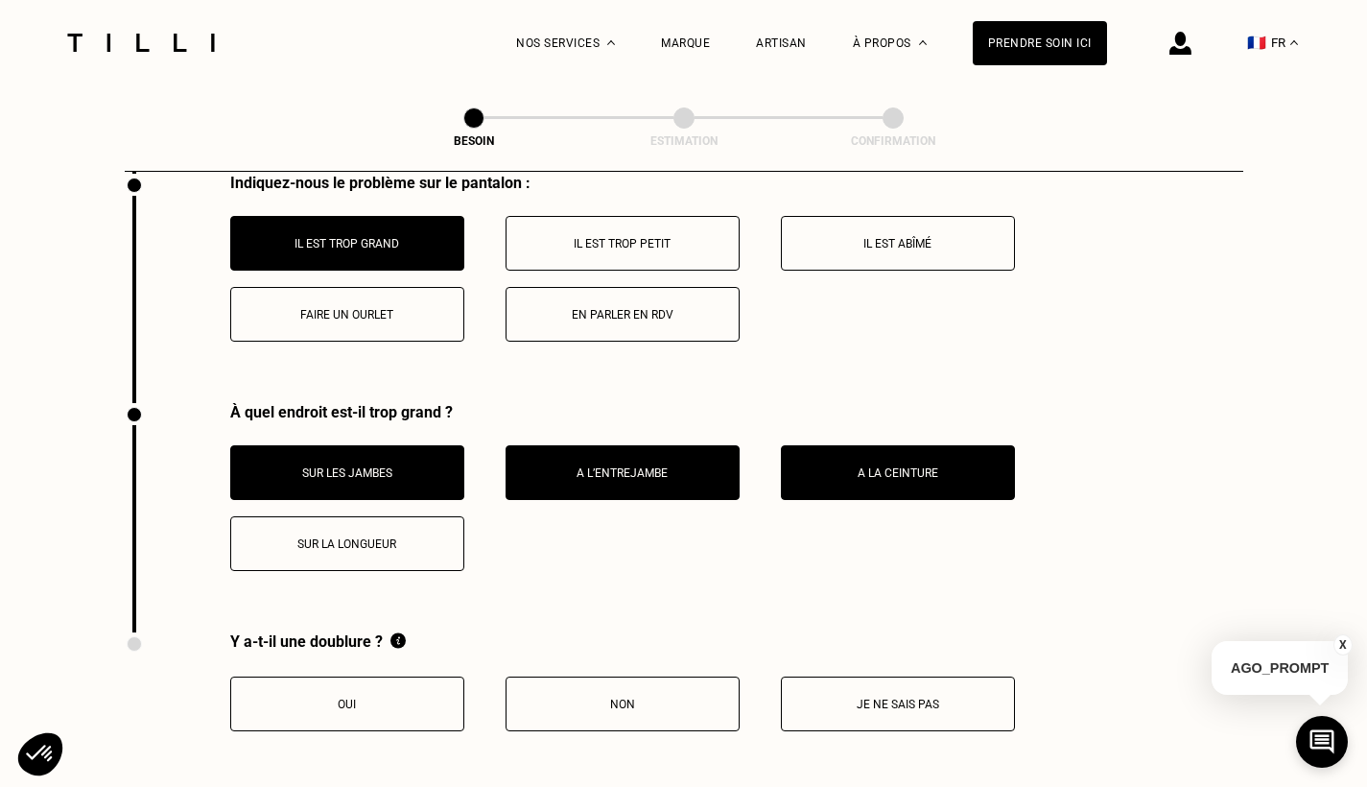
click at [374, 537] on p "Sur la longueur" at bounding box center [347, 543] width 213 height 13
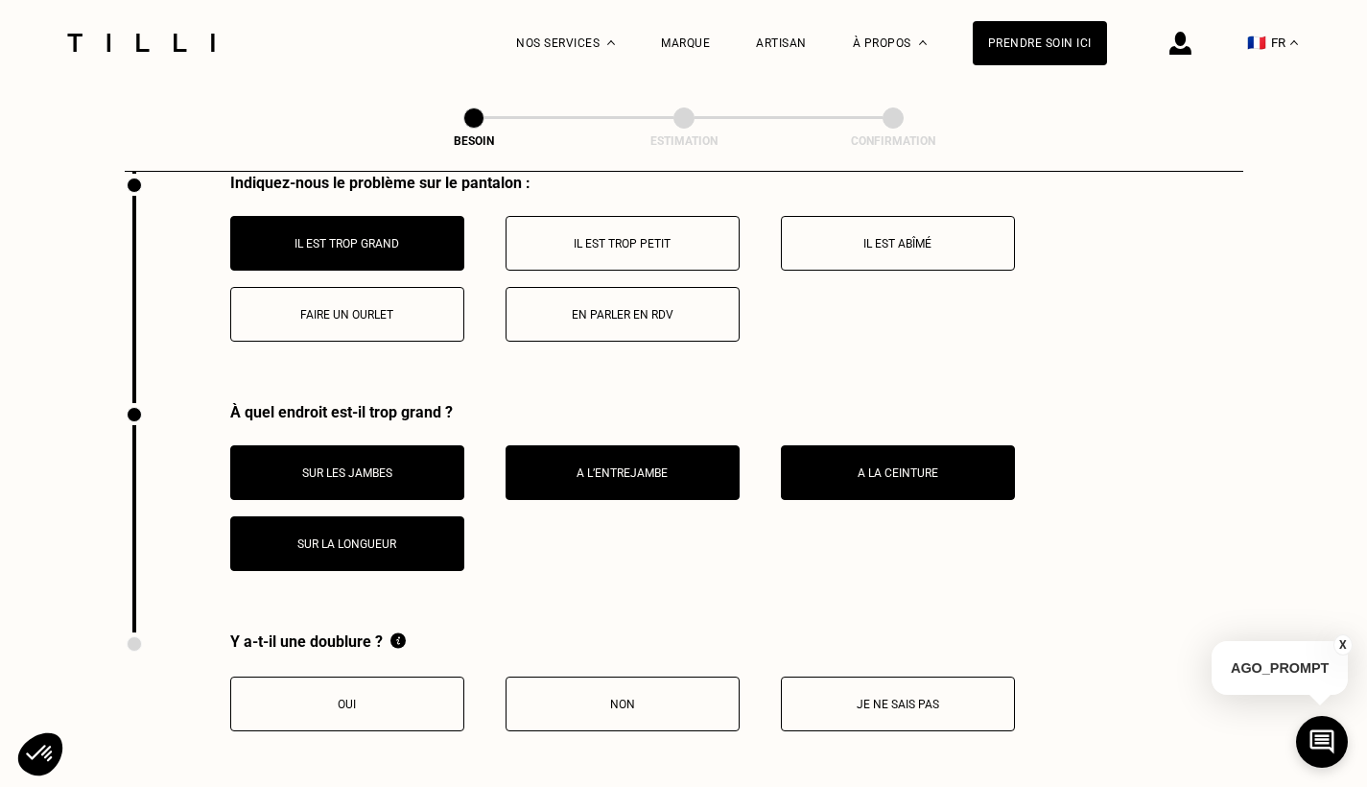
click at [330, 697] on p "Oui" at bounding box center [347, 703] width 213 height 13
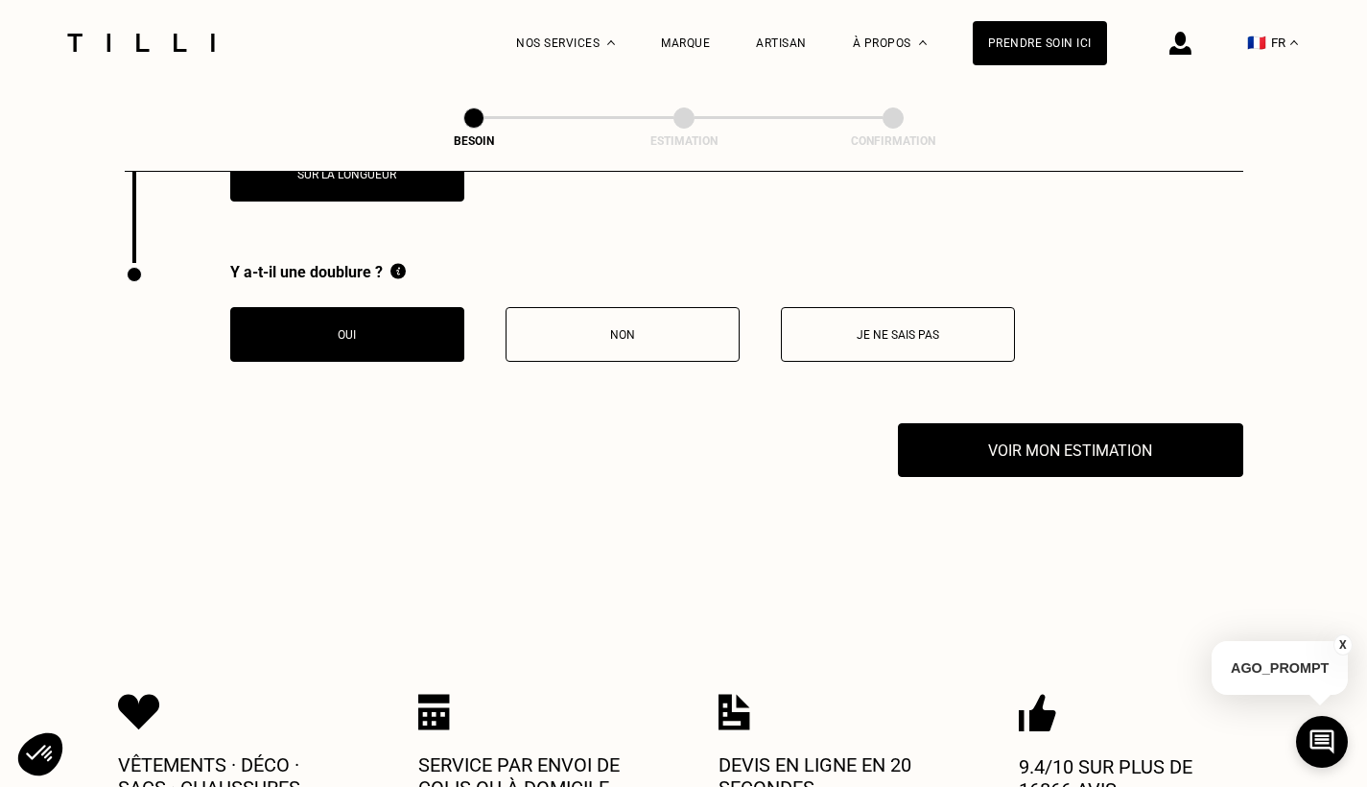
scroll to position [3244, 0]
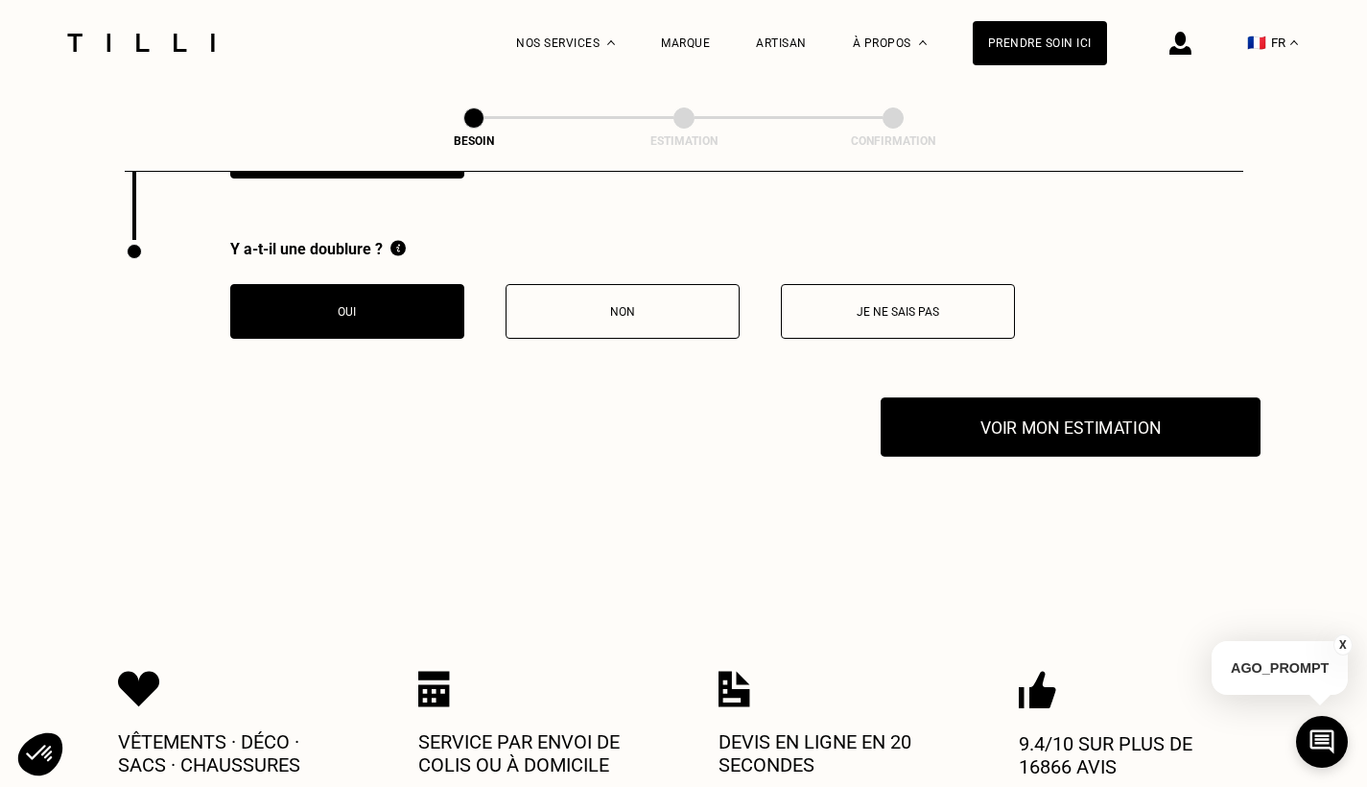
click at [1128, 419] on button "Voir mon estimation" at bounding box center [1071, 426] width 380 height 59
